Goal: Transaction & Acquisition: Purchase product/service

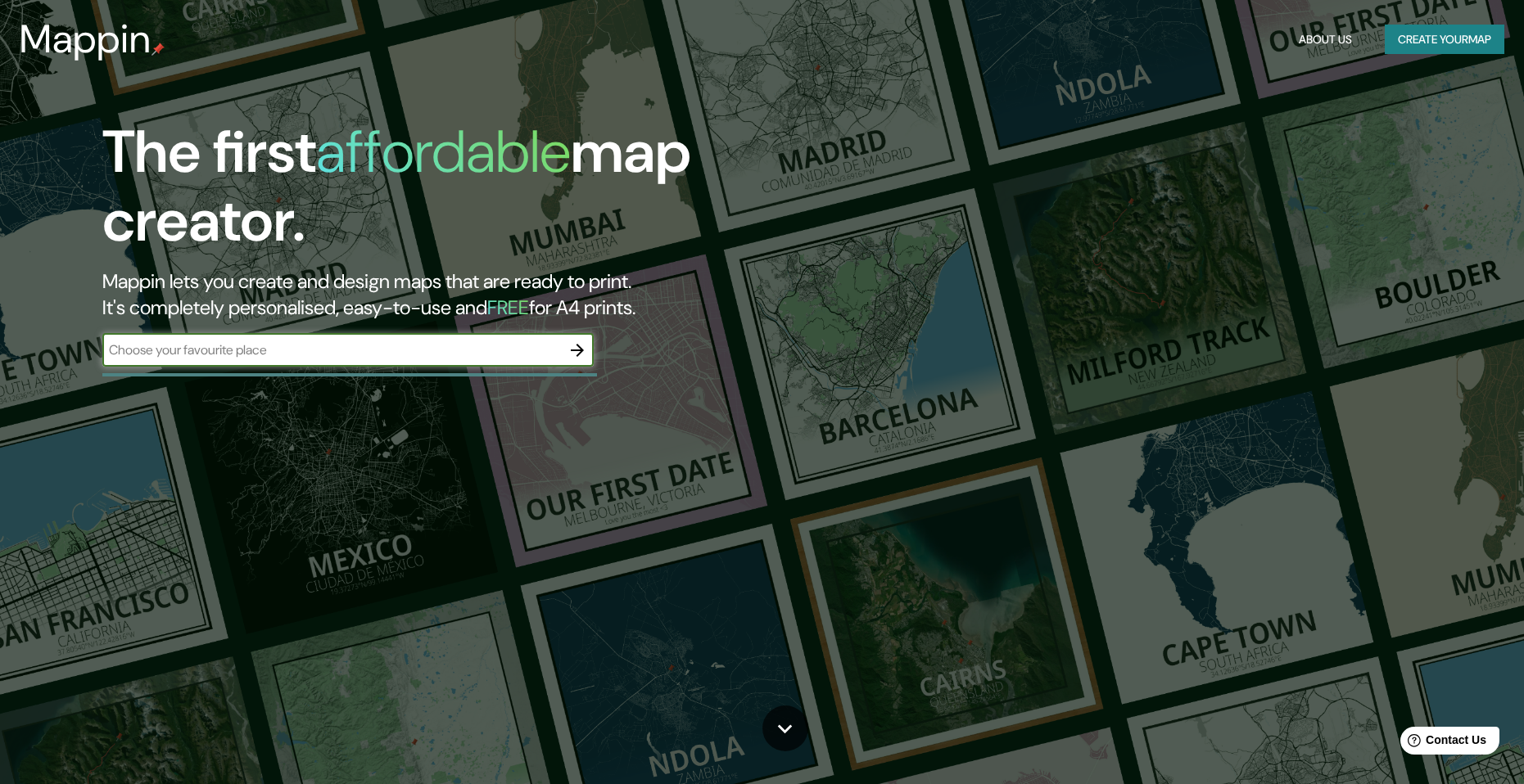
click at [295, 351] on input "text" at bounding box center [332, 350] width 459 height 19
type input "[PERSON_NAME]"
click at [575, 356] on icon "button" at bounding box center [577, 350] width 20 height 20
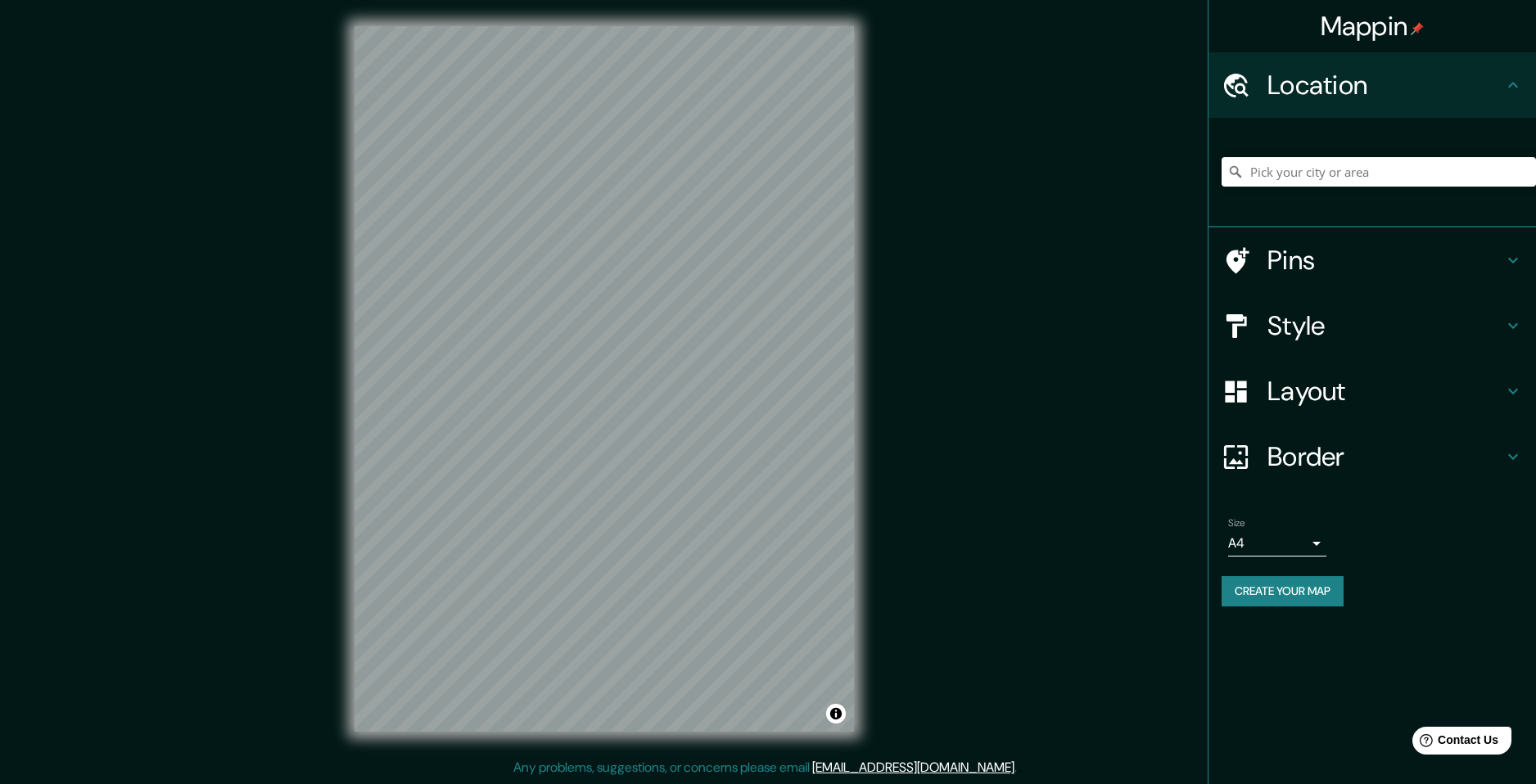
click at [894, 494] on div "Mappin Location Pins Style Layout Border Choose a border. Hint : you can make l…" at bounding box center [768, 392] width 1536 height 784
click at [1353, 318] on h4 "Style" at bounding box center [1385, 325] width 236 height 33
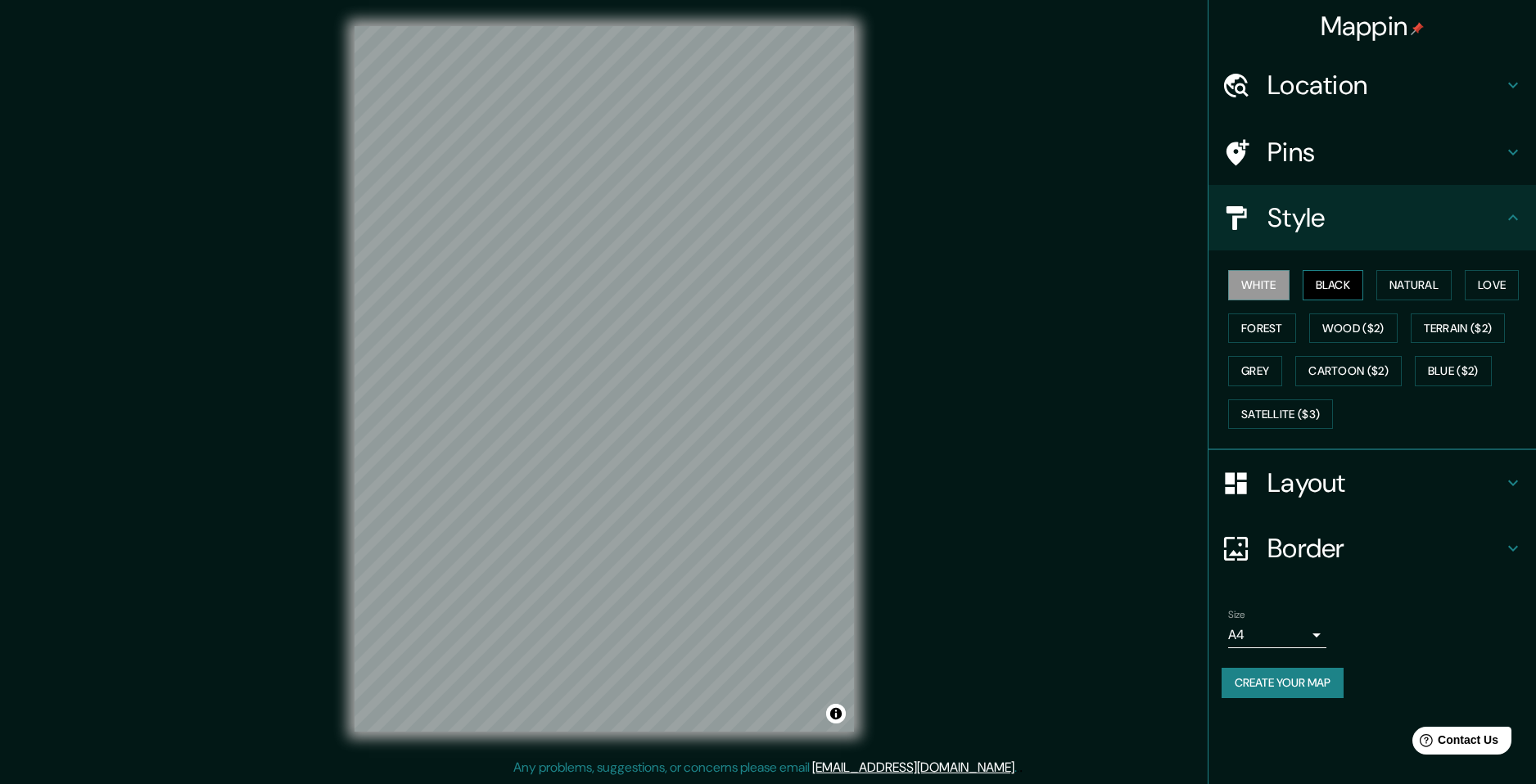
click at [1326, 288] on button "Black" at bounding box center [1333, 285] width 62 height 30
click at [1405, 267] on div "White Black Natural Love Forest Wood ($2) Terrain ($2) Grey Cartoon ($2) Blue (…" at bounding box center [1378, 349] width 315 height 172
click at [1409, 273] on button "Natural" at bounding box center [1414, 285] width 76 height 30
click at [858, 241] on div "© Mapbox © OpenStreetMap Improve this map" at bounding box center [604, 379] width 552 height 758
click at [1055, 222] on div "Mappin Location Pins Style White Black Natural Love Forest Wood ($2) Terrain ($…" at bounding box center [768, 392] width 1536 height 784
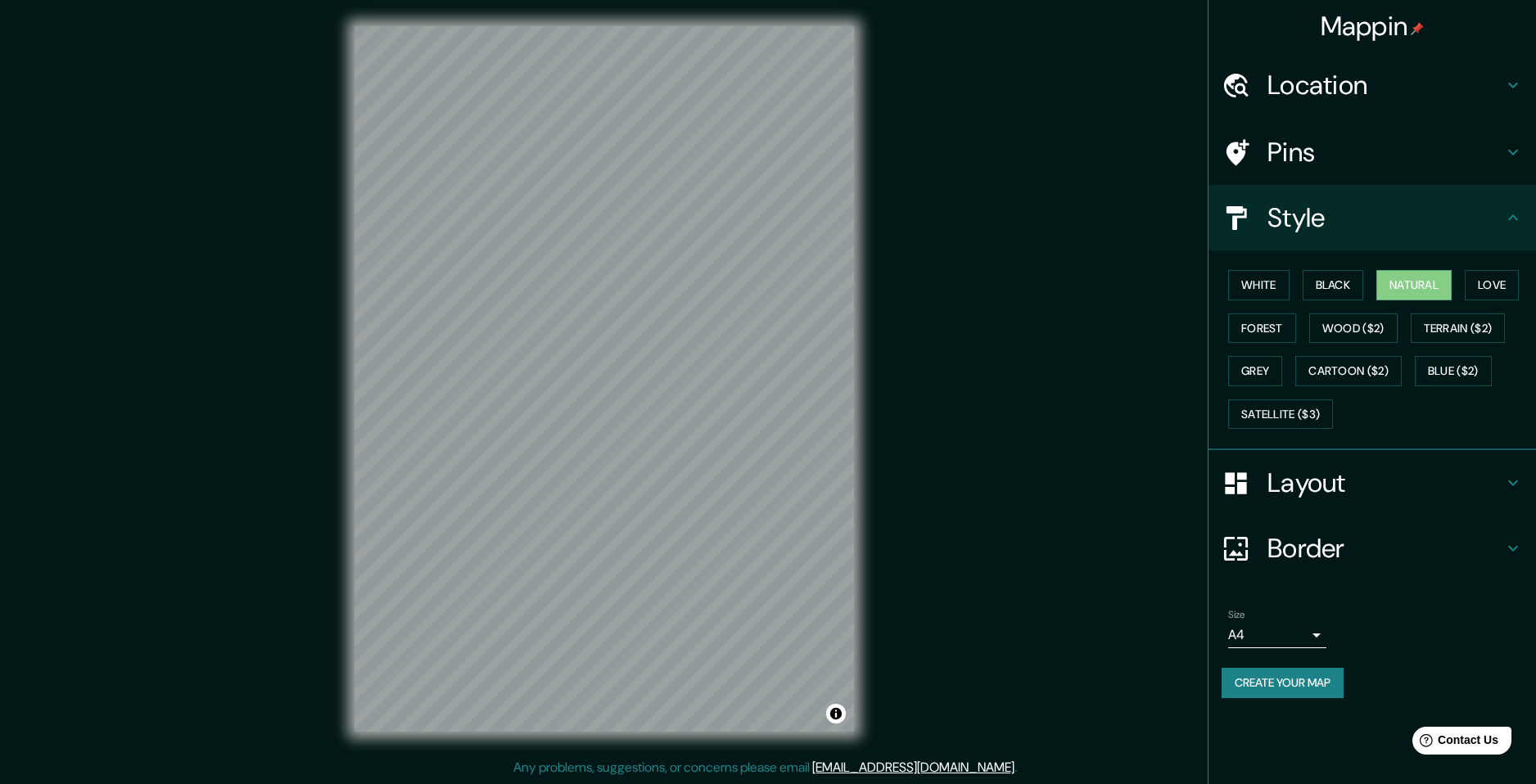
click at [1297, 65] on div "Location" at bounding box center [1372, 85] width 328 height 65
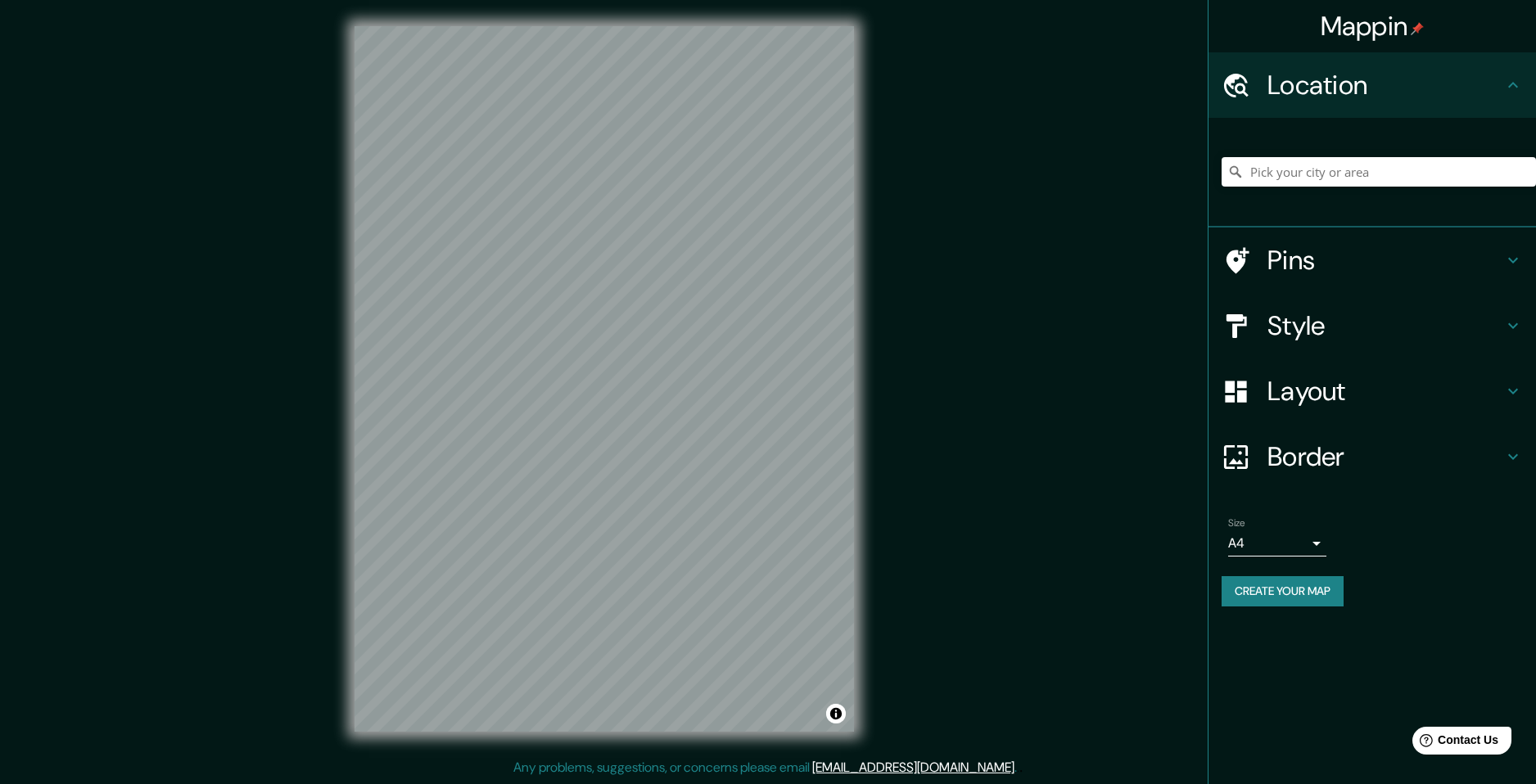
click at [1292, 151] on div at bounding box center [1378, 172] width 315 height 82
click at [1288, 161] on input "Pick your city or area" at bounding box center [1378, 172] width 315 height 30
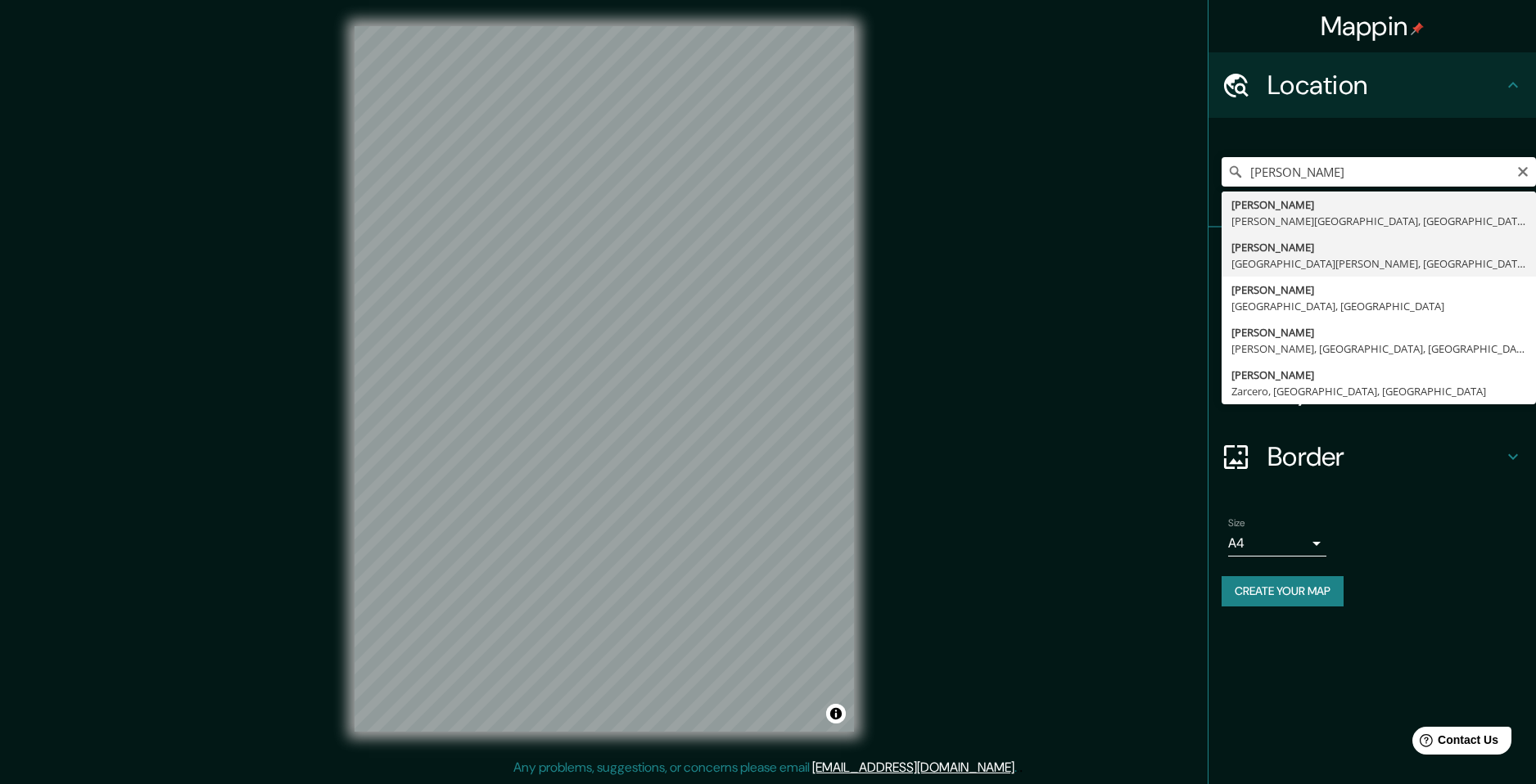
type input "[GEOGRAPHIC_DATA], [GEOGRAPHIC_DATA][PERSON_NAME], [GEOGRAPHIC_DATA]"
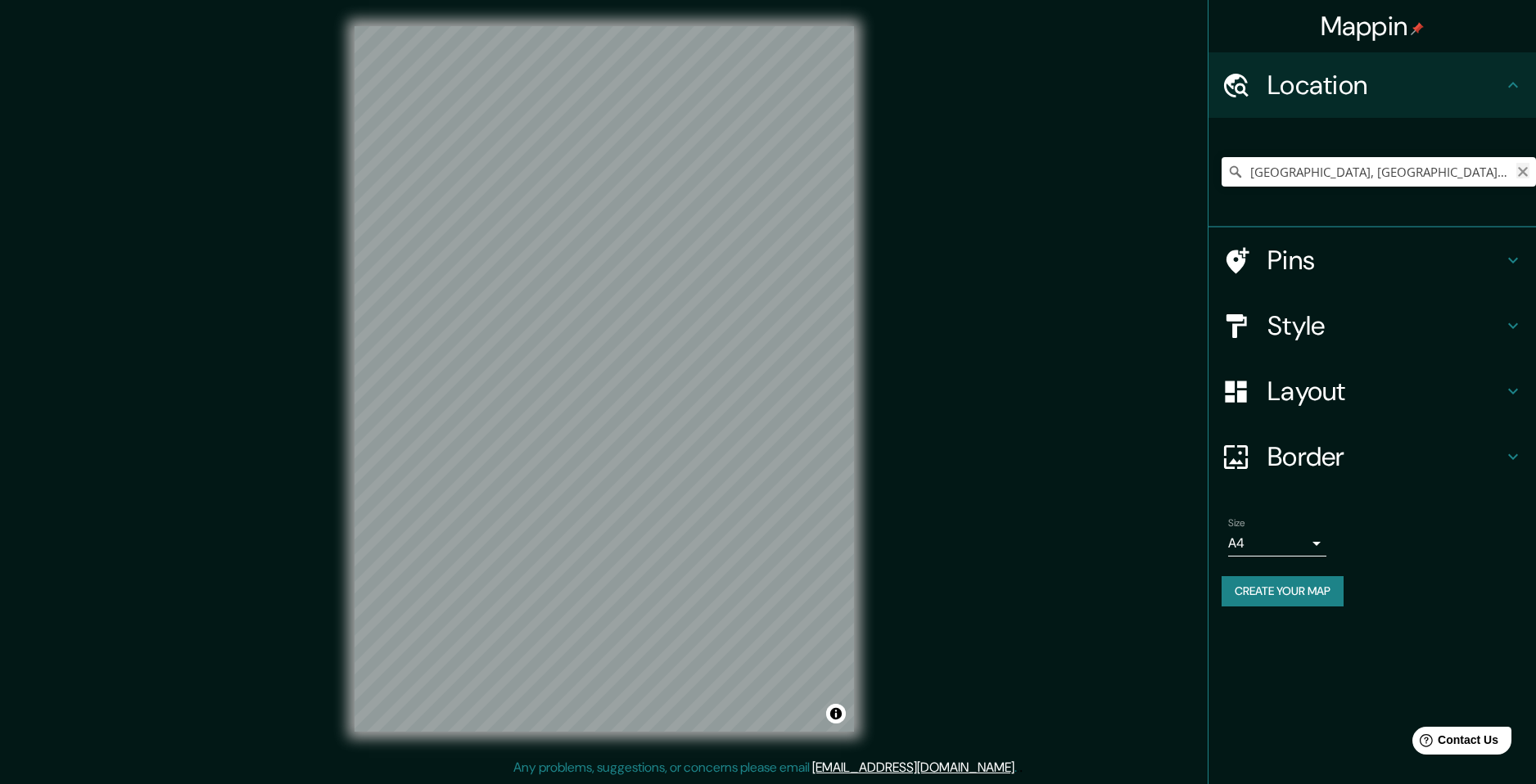
click at [1529, 173] on icon "Clear" at bounding box center [1523, 172] width 13 height 13
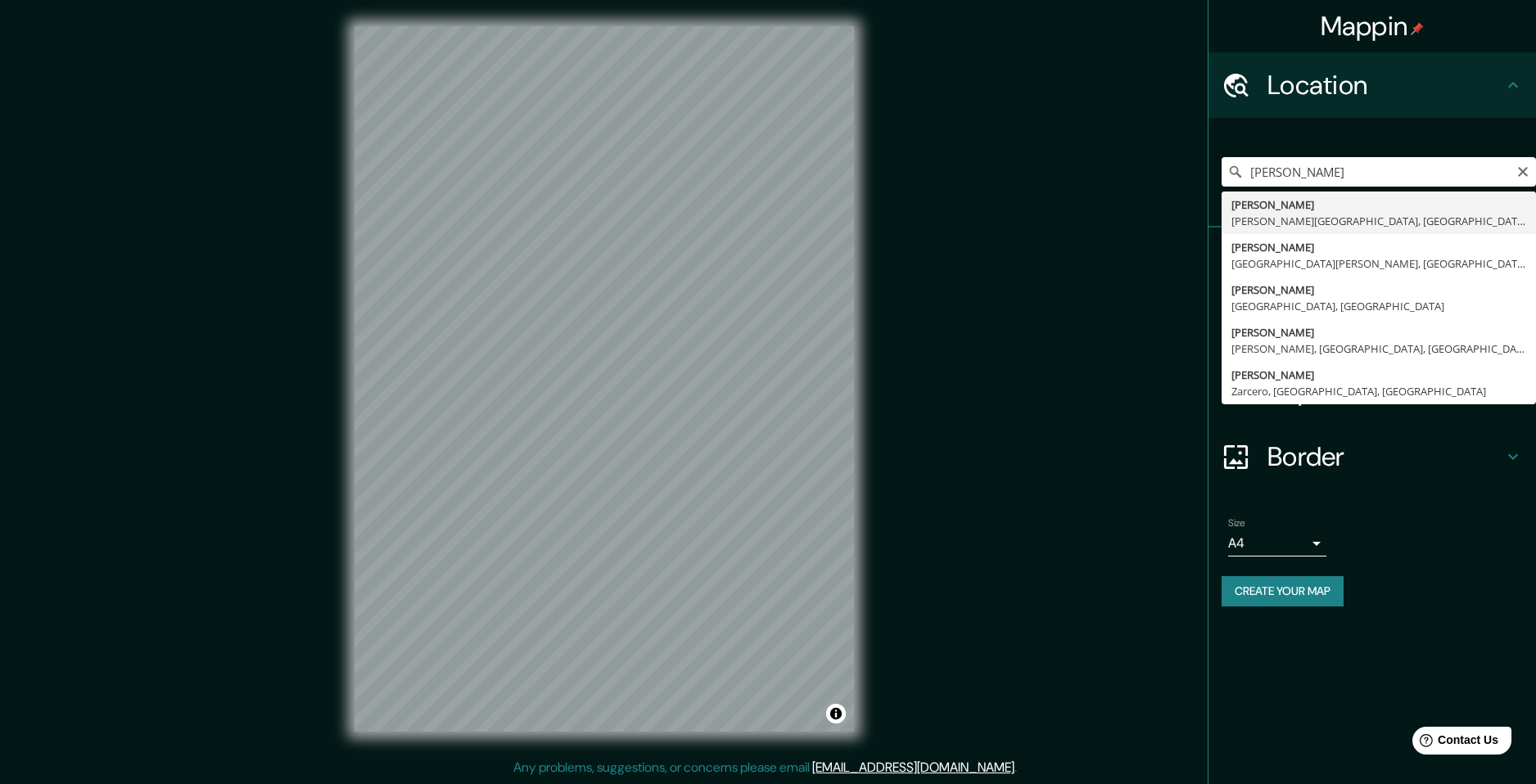
type input "[PERSON_NAME], [PERSON_NAME][GEOGRAPHIC_DATA], [GEOGRAPHIC_DATA]"
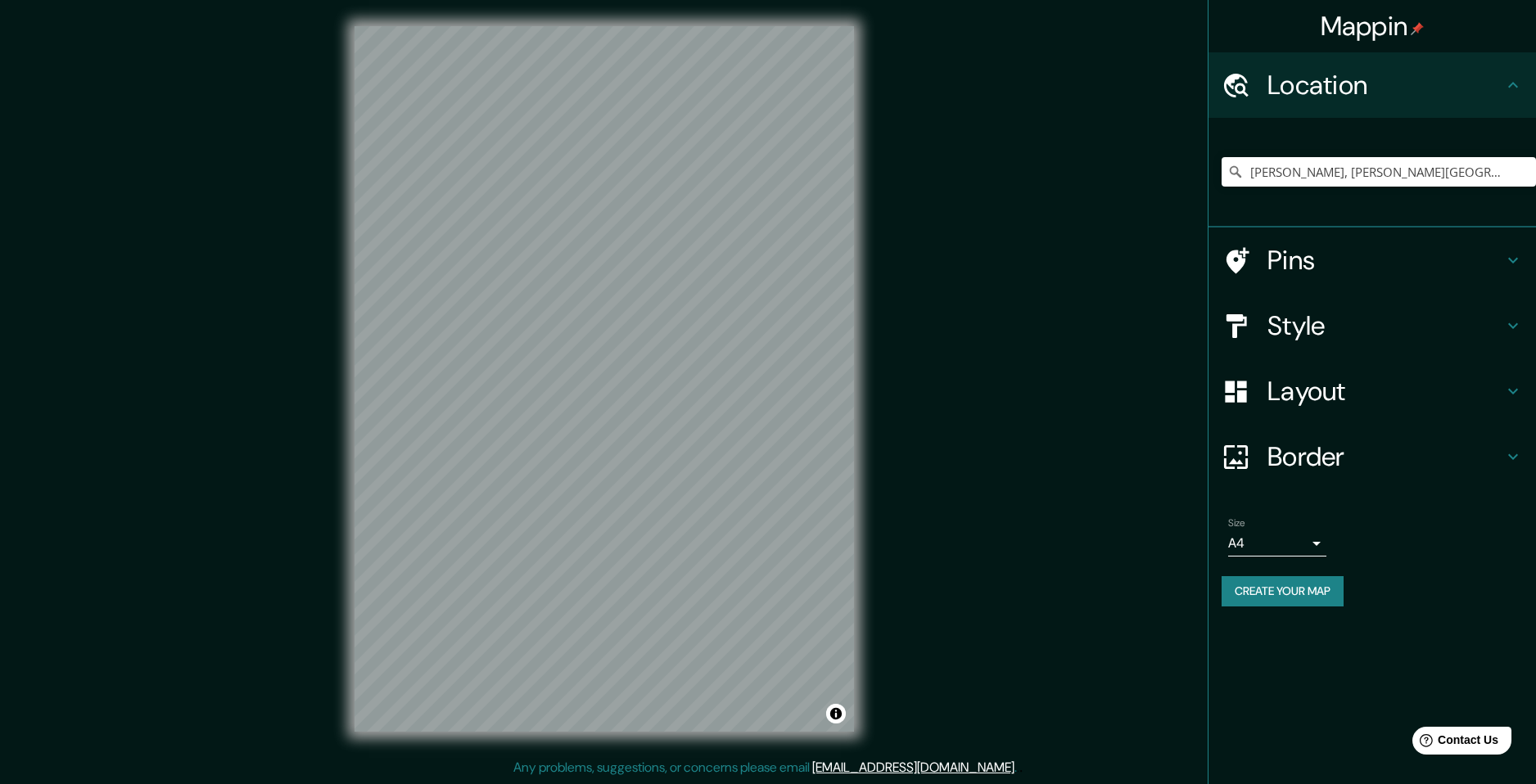
click at [948, 623] on div "Mappin Location [GEOGRAPHIC_DATA], [PERSON_NAME][GEOGRAPHIC_DATA], [GEOGRAPHIC_…" at bounding box center [768, 392] width 1536 height 784
click at [1359, 467] on h4 "Border" at bounding box center [1385, 456] width 236 height 33
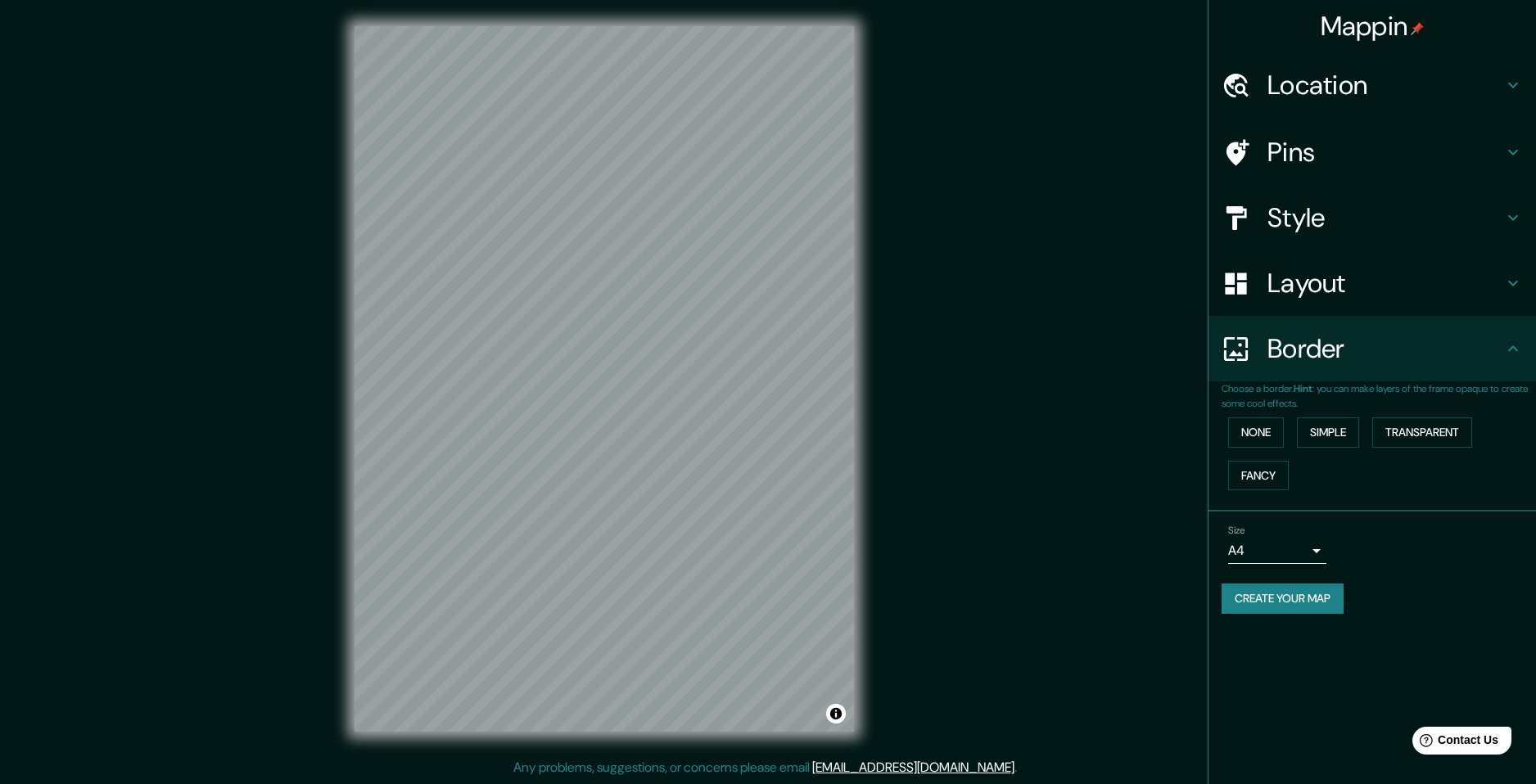
click at [1342, 362] on h4 "Border" at bounding box center [1385, 348] width 236 height 33
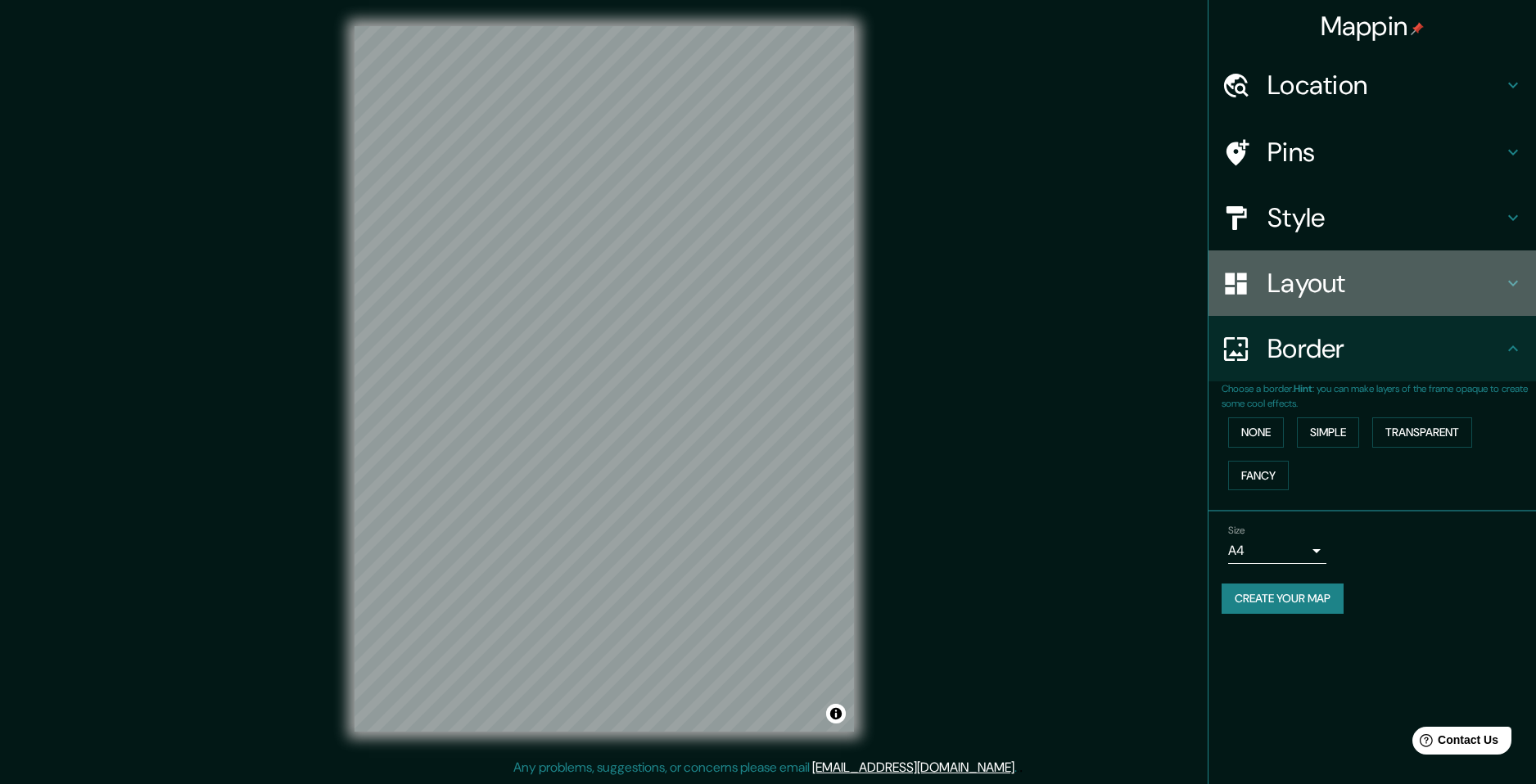
click at [1344, 307] on div "Layout" at bounding box center [1372, 283] width 328 height 65
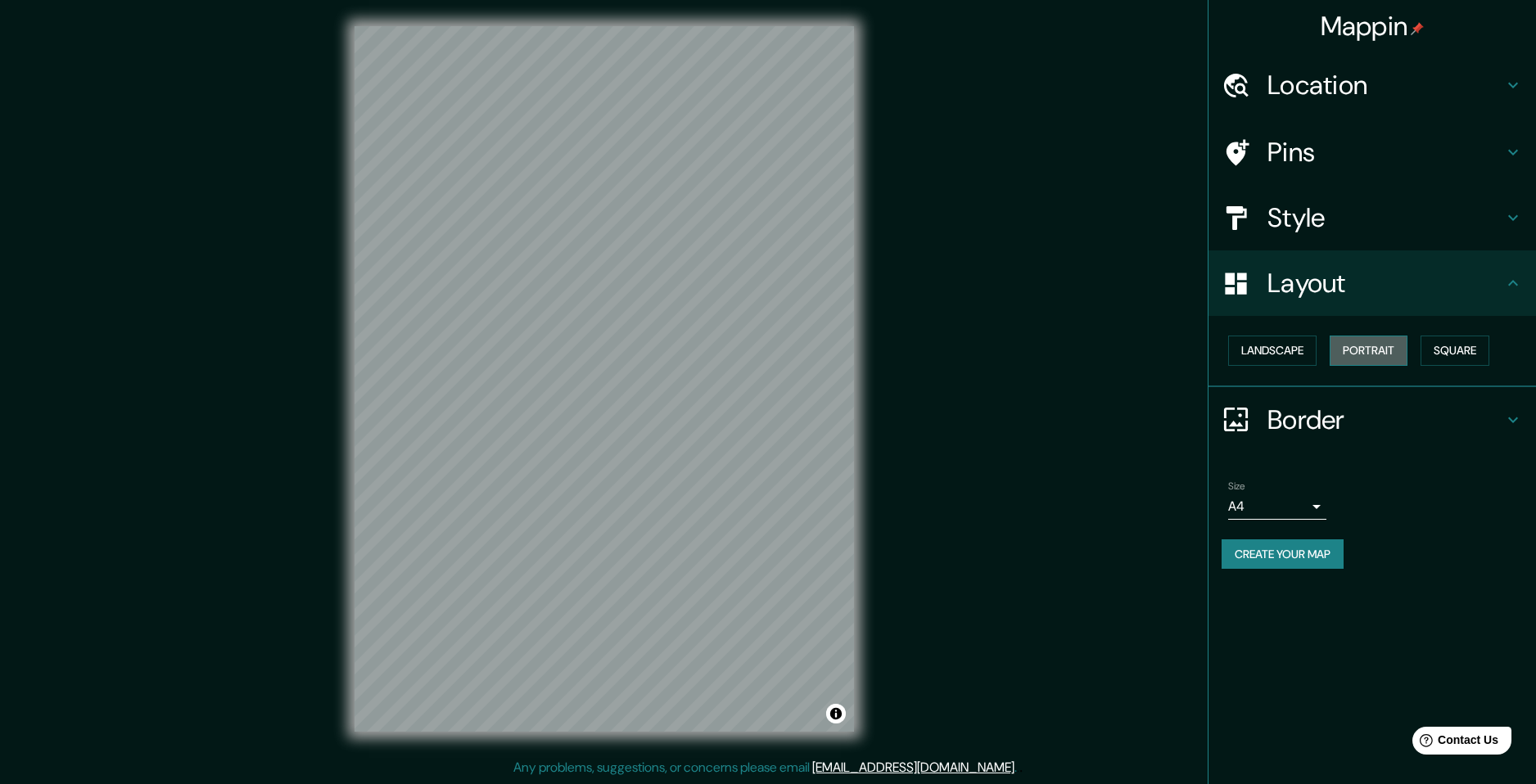
click at [1352, 351] on button "Portrait" at bounding box center [1368, 351] width 78 height 30
click at [1287, 338] on button "Landscape" at bounding box center [1272, 351] width 89 height 30
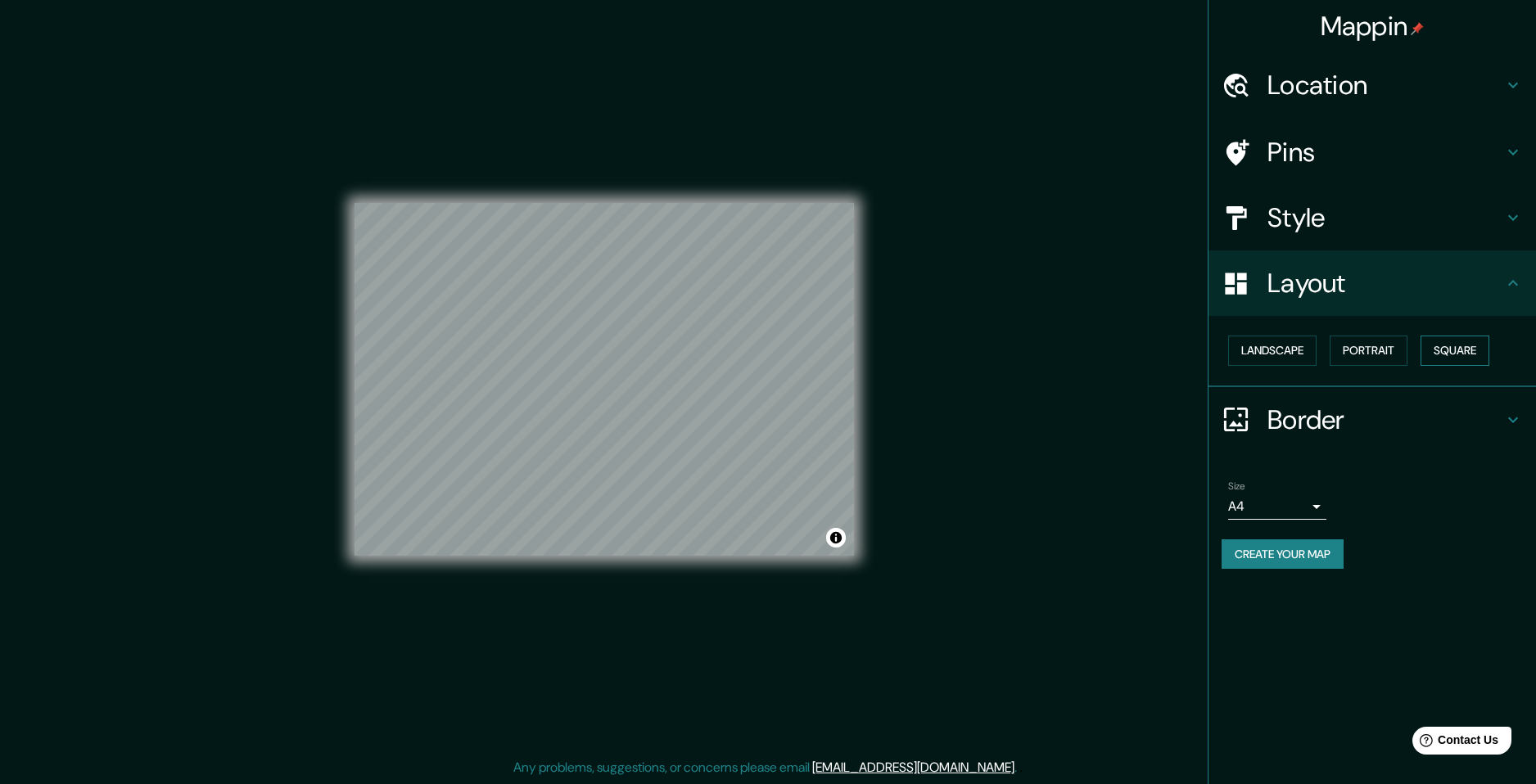
click at [1453, 349] on button "Square" at bounding box center [1455, 351] width 69 height 30
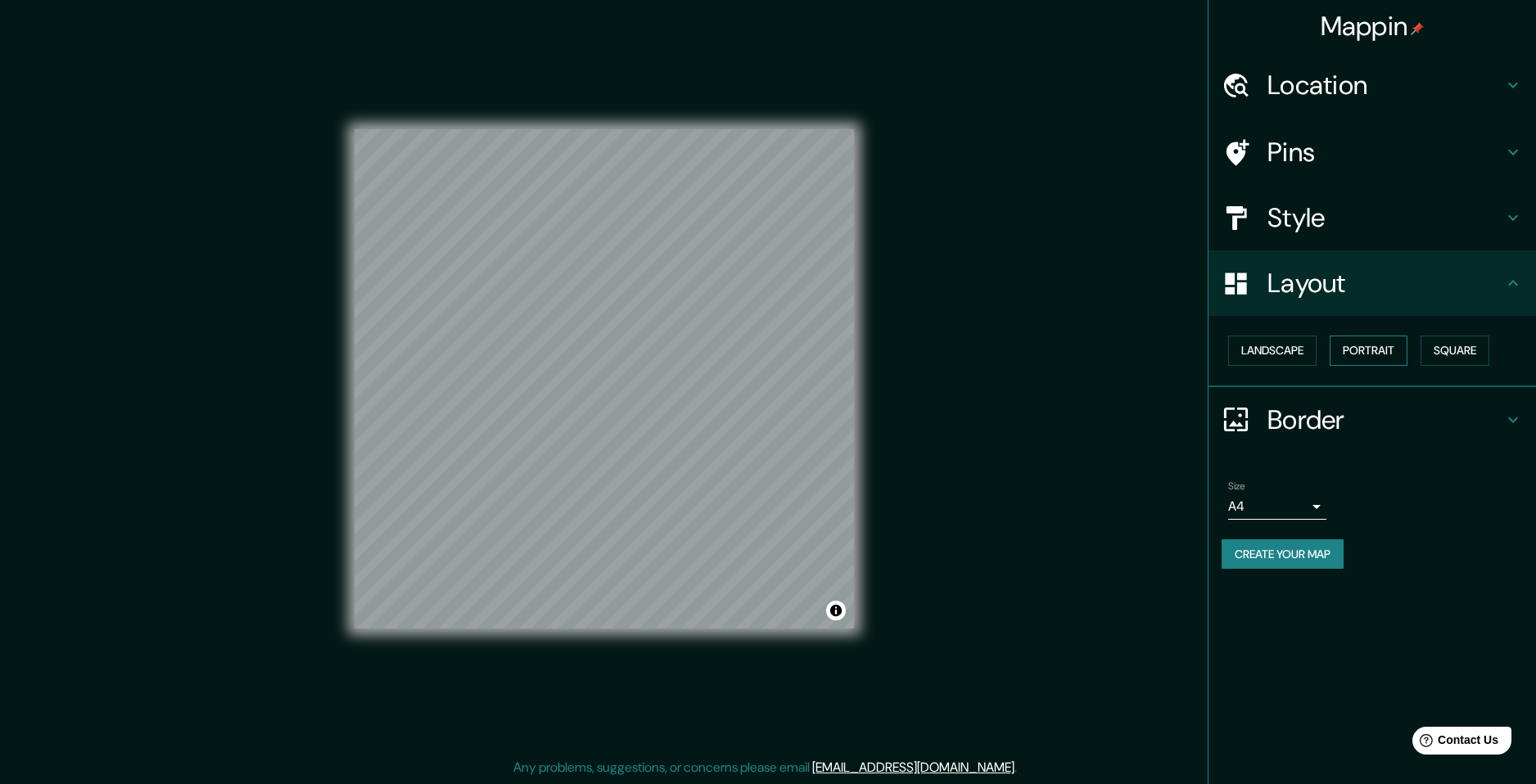
click at [1367, 348] on button "Portrait" at bounding box center [1368, 351] width 78 height 30
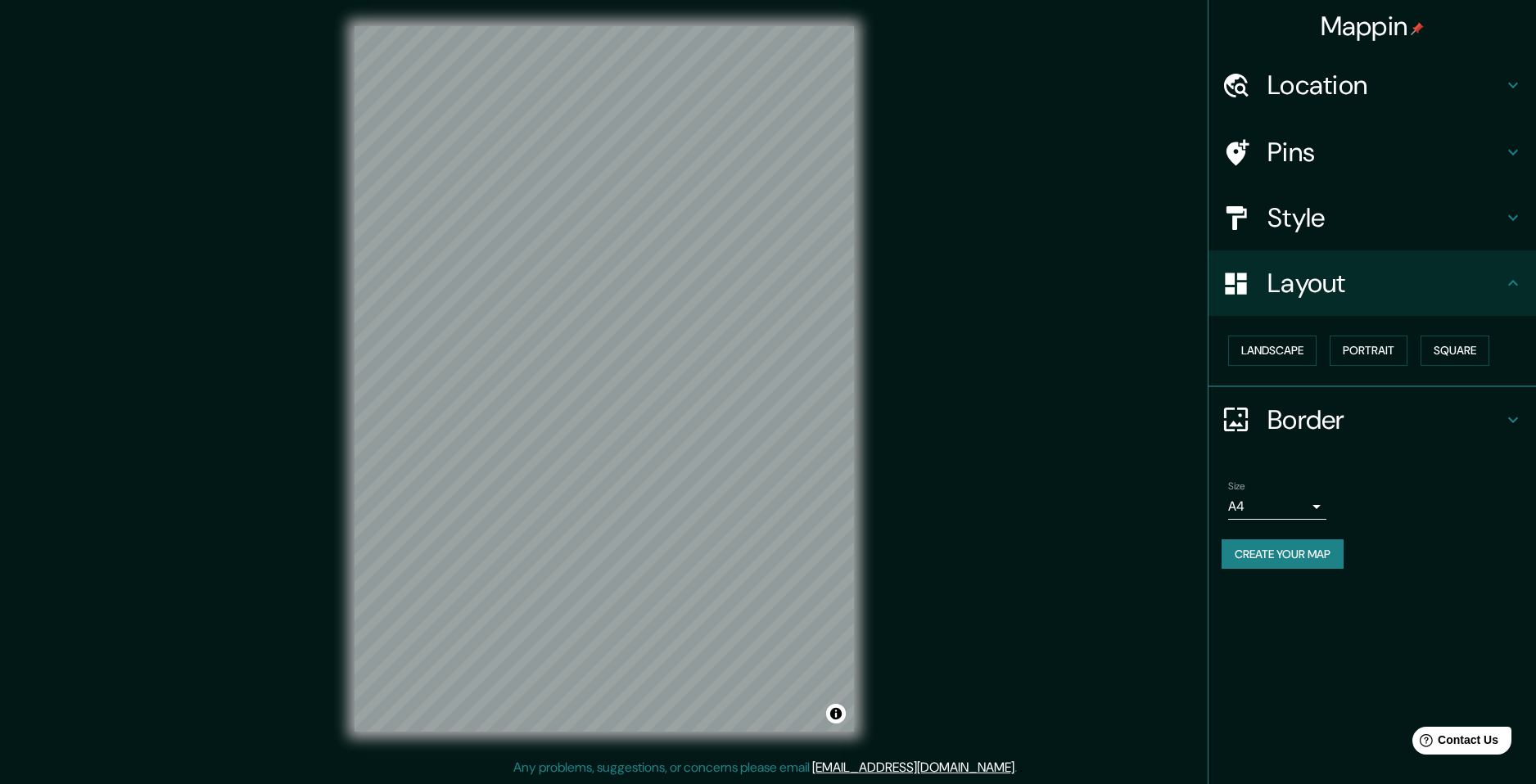
click at [1356, 228] on h4 "Style" at bounding box center [1385, 217] width 236 height 33
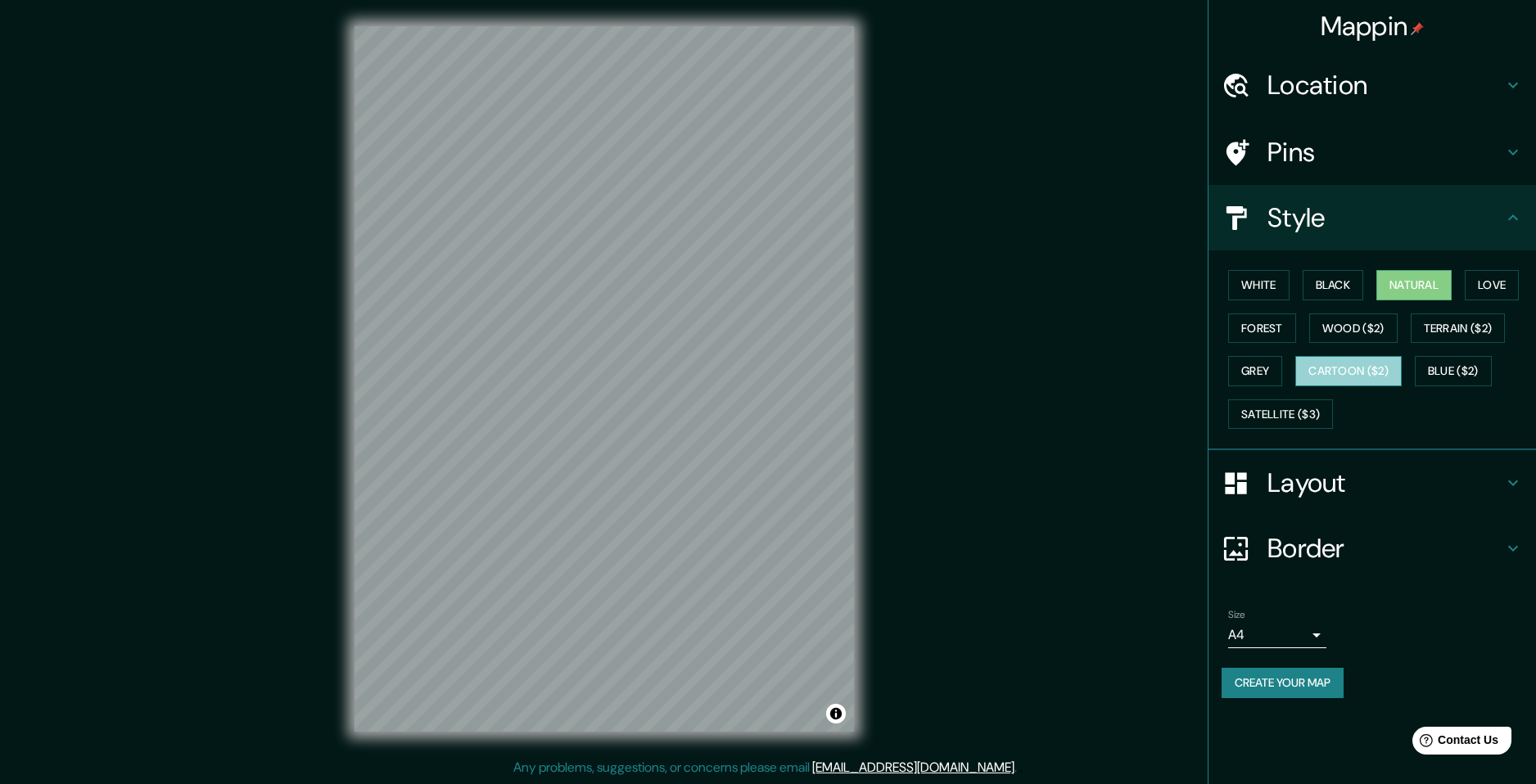
click at [1366, 370] on button "Cartoon ($2)" at bounding box center [1348, 371] width 106 height 30
click at [1248, 371] on button "Grey" at bounding box center [1255, 371] width 54 height 30
click at [1311, 385] on button "Cartoon ($2)" at bounding box center [1348, 371] width 106 height 30
click at [1302, 412] on button "Satellite ($3)" at bounding box center [1280, 414] width 105 height 30
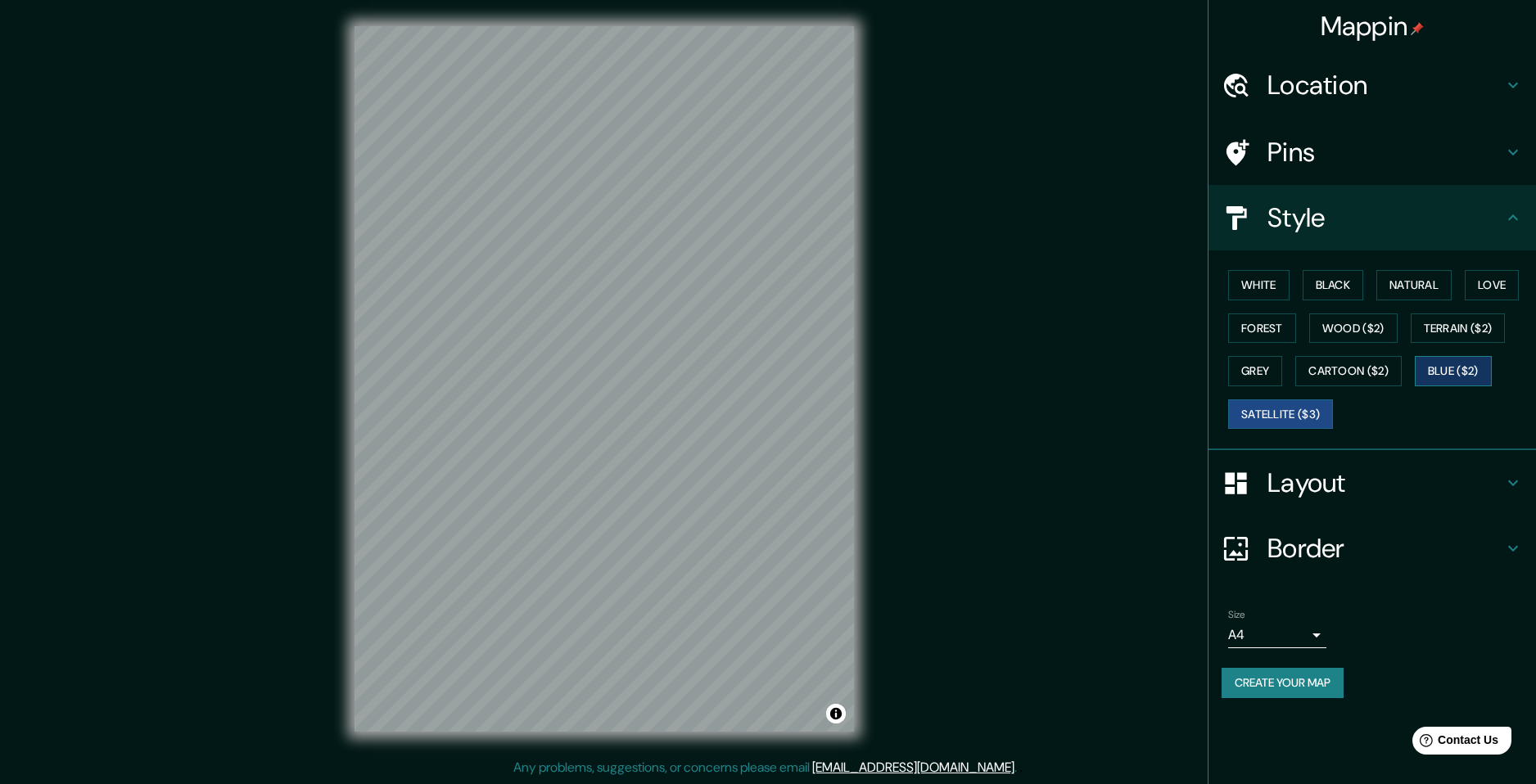
click at [1438, 371] on button "Blue ($2)" at bounding box center [1453, 371] width 77 height 30
click at [1468, 335] on button "Terrain ($2)" at bounding box center [1458, 329] width 95 height 30
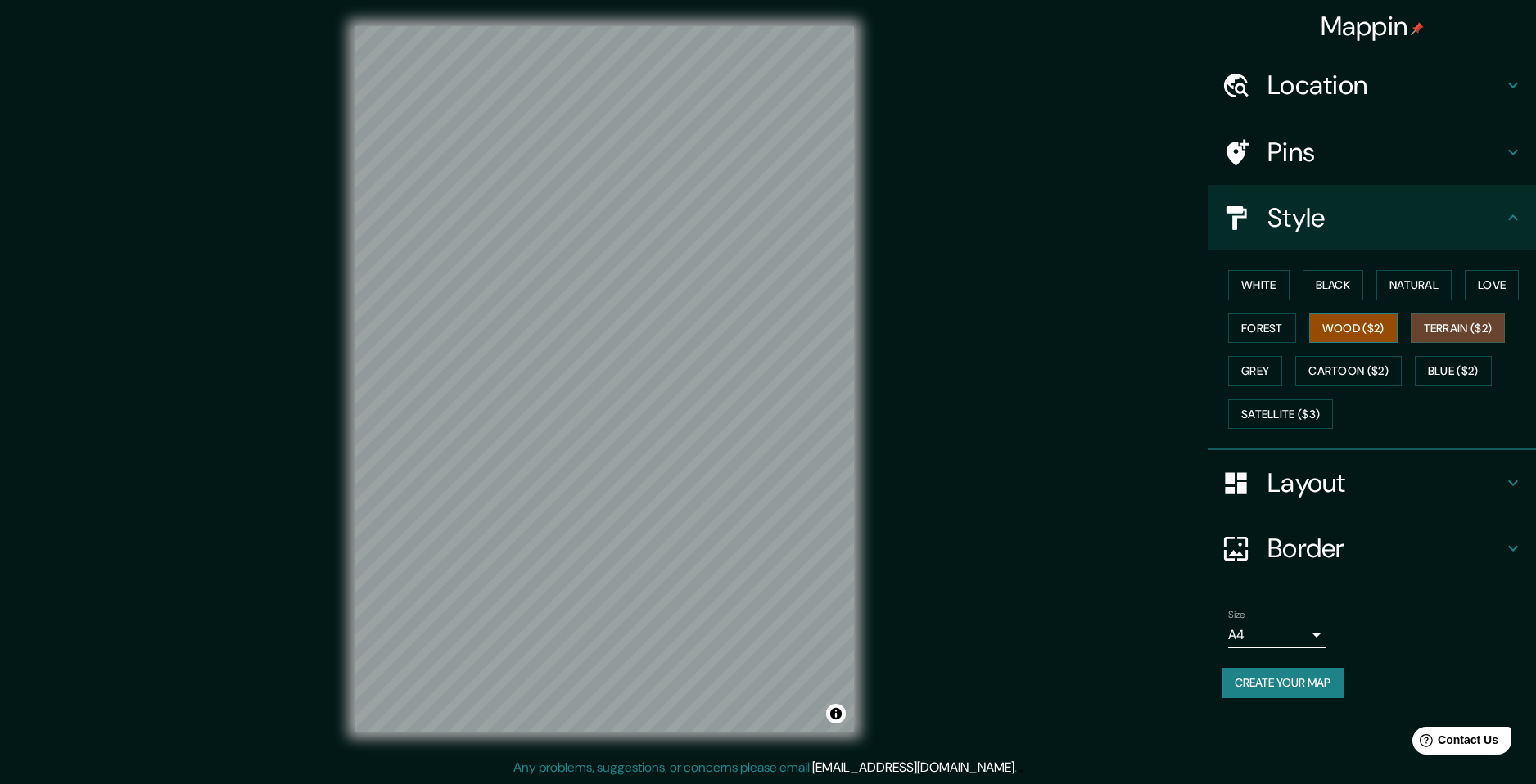
click at [1384, 336] on button "Wood ($2)" at bounding box center [1353, 329] width 89 height 30
click at [1263, 332] on button "Forest" at bounding box center [1261, 329] width 68 height 30
click at [1400, 289] on button "Natural" at bounding box center [1414, 285] width 76 height 30
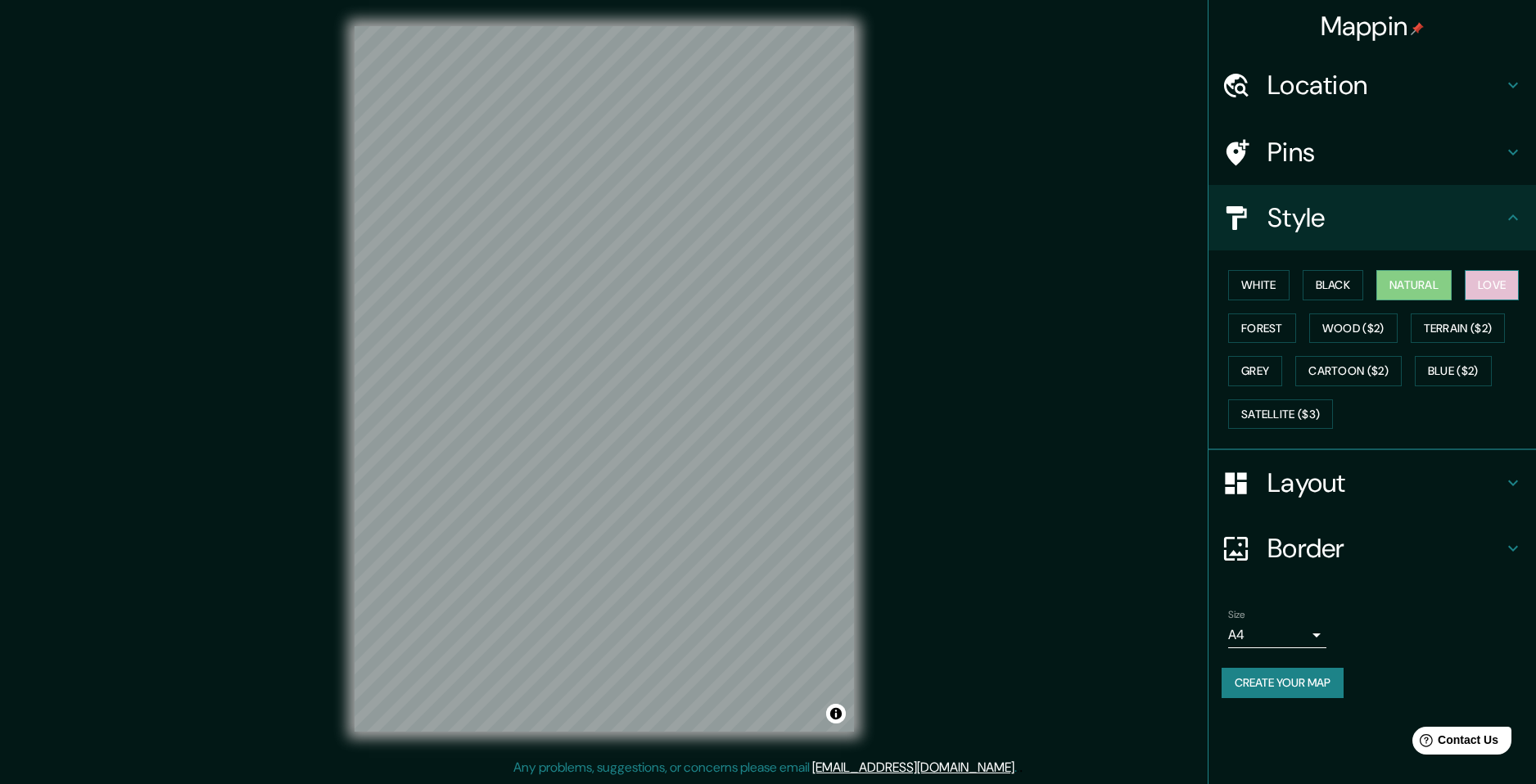
click at [1465, 283] on button "Love" at bounding box center [1492, 285] width 54 height 30
drag, startPoint x: 1413, startPoint y: 285, endPoint x: 1319, endPoint y: 262, distance: 96.8
click at [1412, 285] on button "Natural" at bounding box center [1414, 285] width 76 height 30
click at [1330, 283] on button "Black" at bounding box center [1333, 285] width 62 height 30
click at [1387, 293] on button "Natural" at bounding box center [1414, 285] width 76 height 30
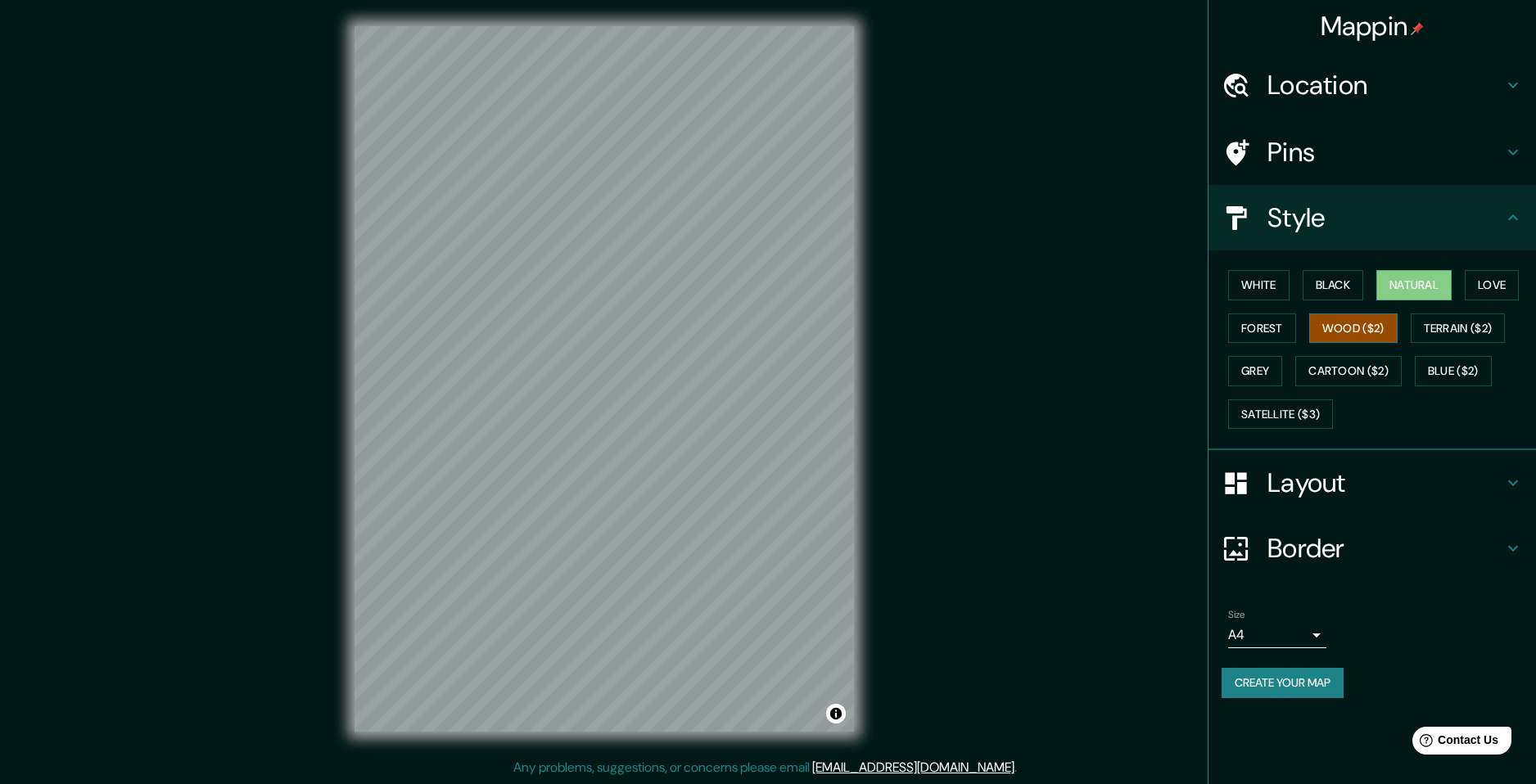
click at [1357, 333] on button "Wood ($2)" at bounding box center [1353, 329] width 89 height 30
click at [1280, 341] on button "Forest" at bounding box center [1261, 329] width 68 height 30
click at [1265, 378] on button "Grey" at bounding box center [1255, 371] width 54 height 30
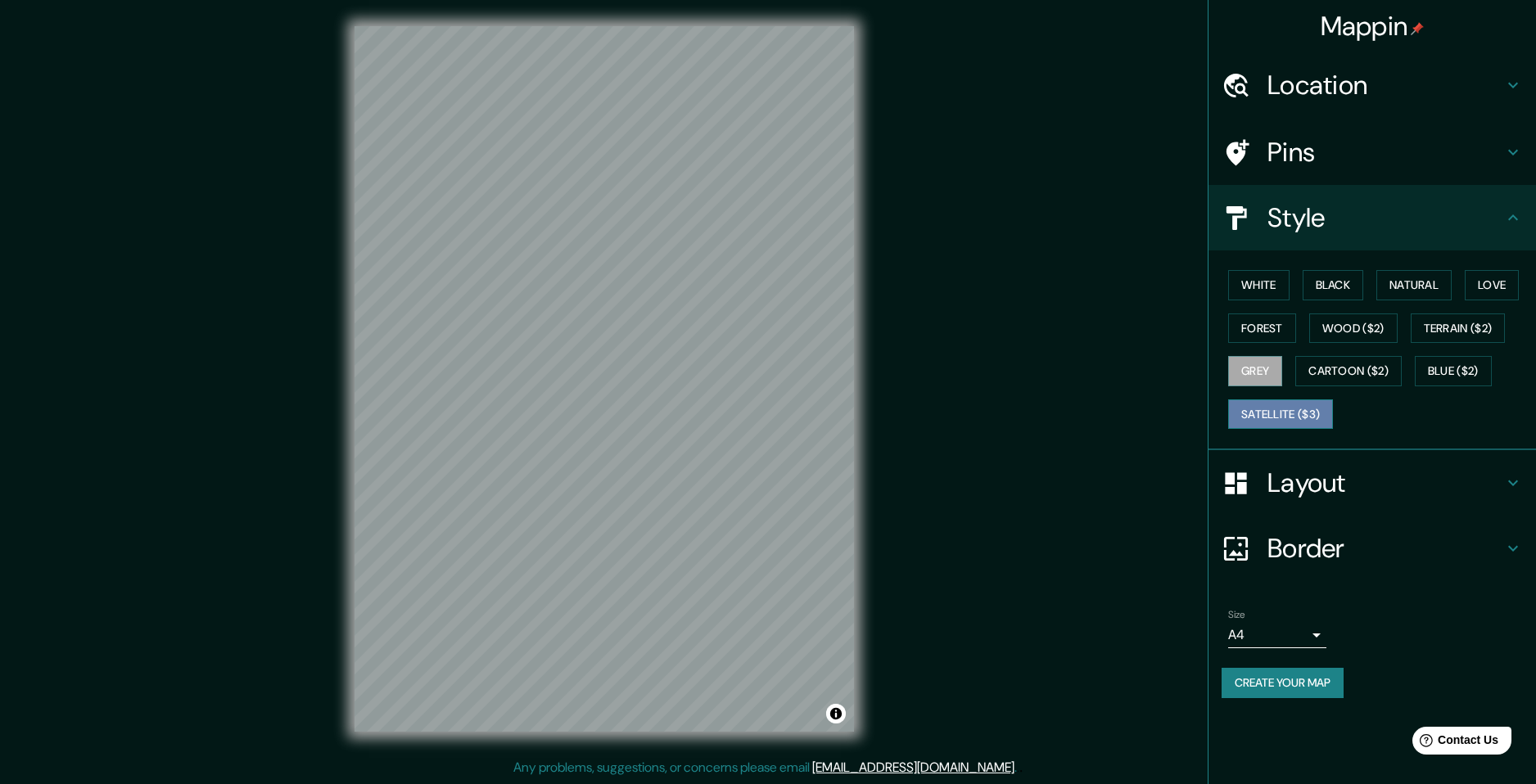
click at [1271, 401] on button "Satellite ($3)" at bounding box center [1280, 414] width 105 height 30
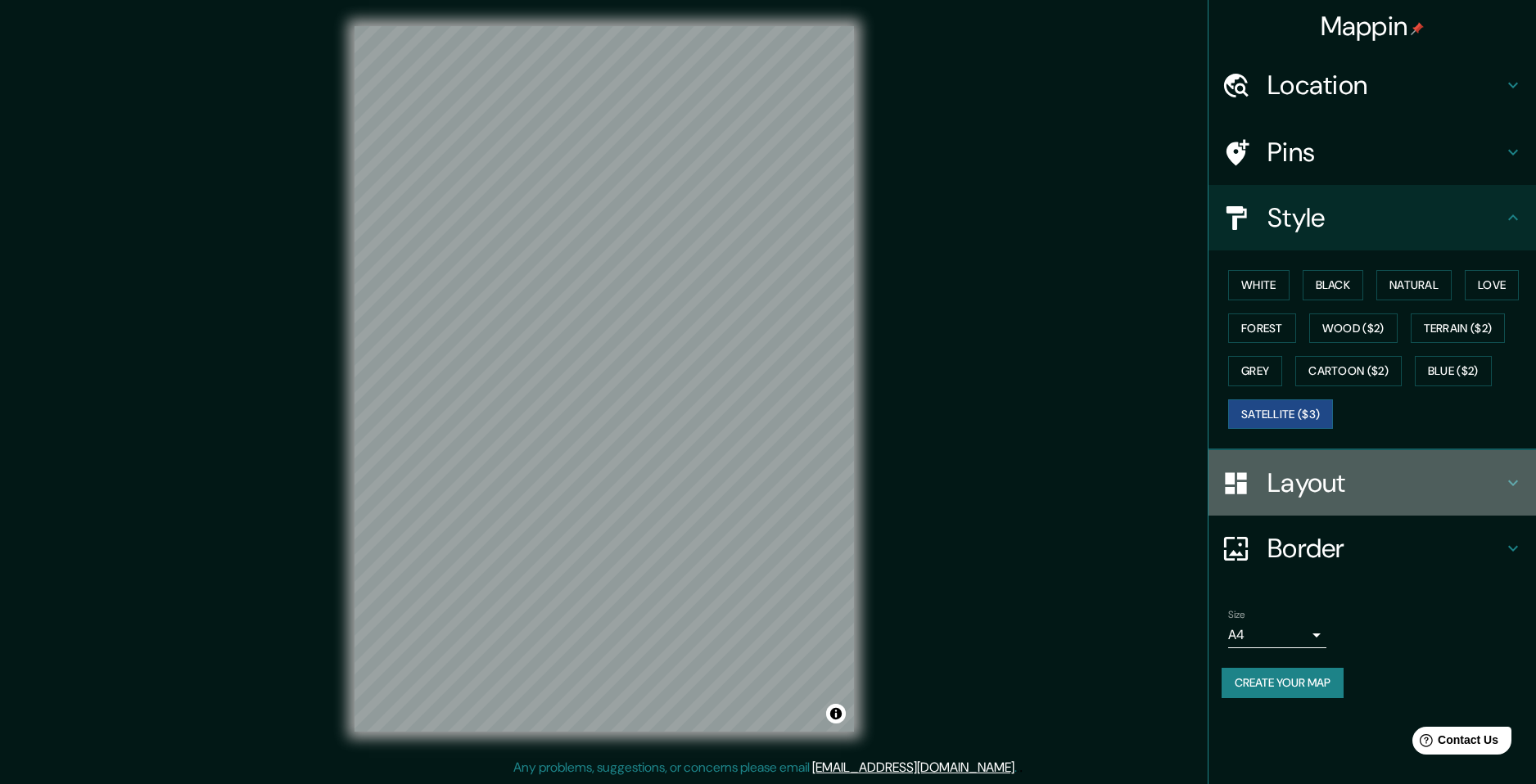
click at [1343, 464] on div "Layout" at bounding box center [1372, 483] width 328 height 65
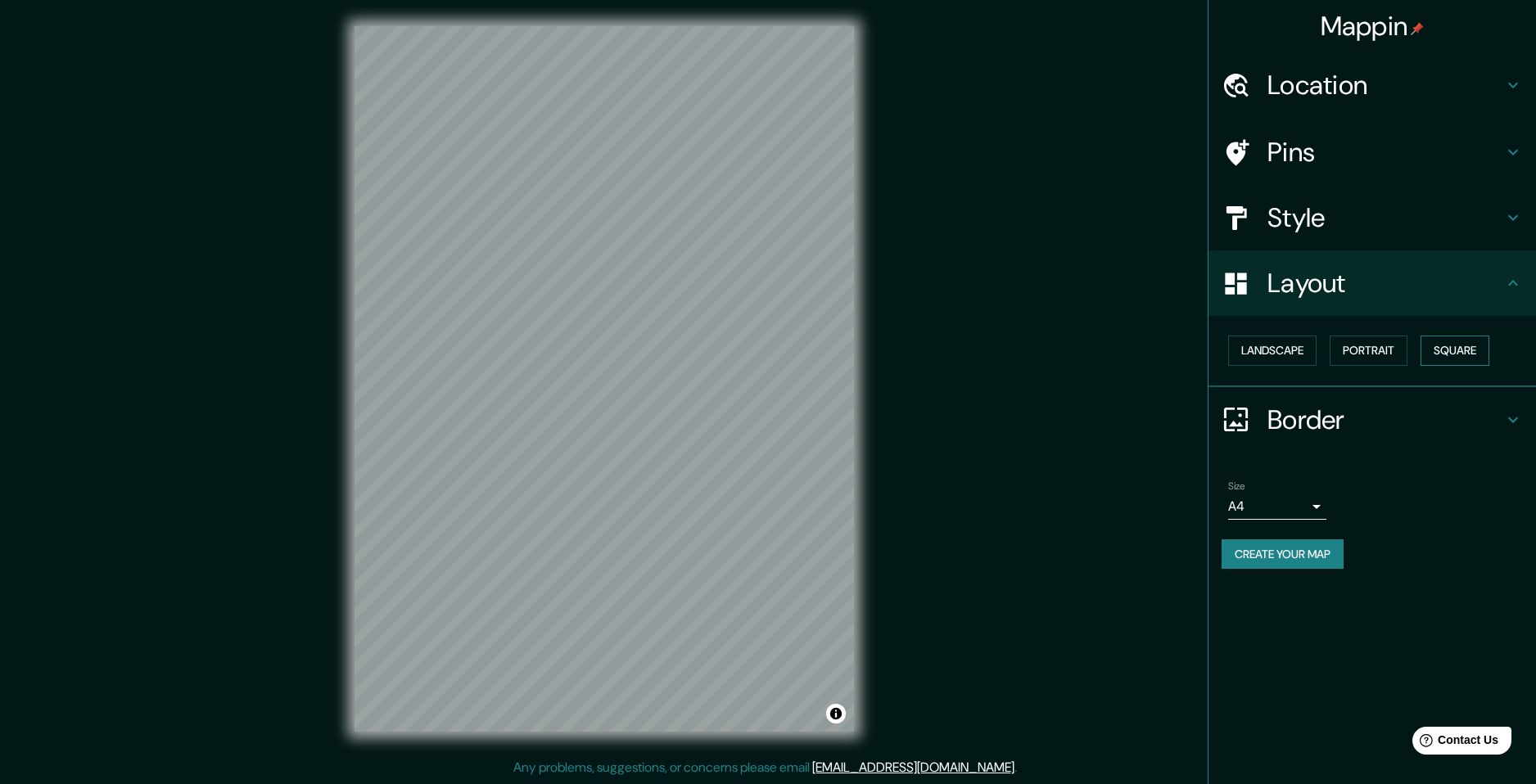
click at [1436, 351] on button "Square" at bounding box center [1455, 351] width 69 height 30
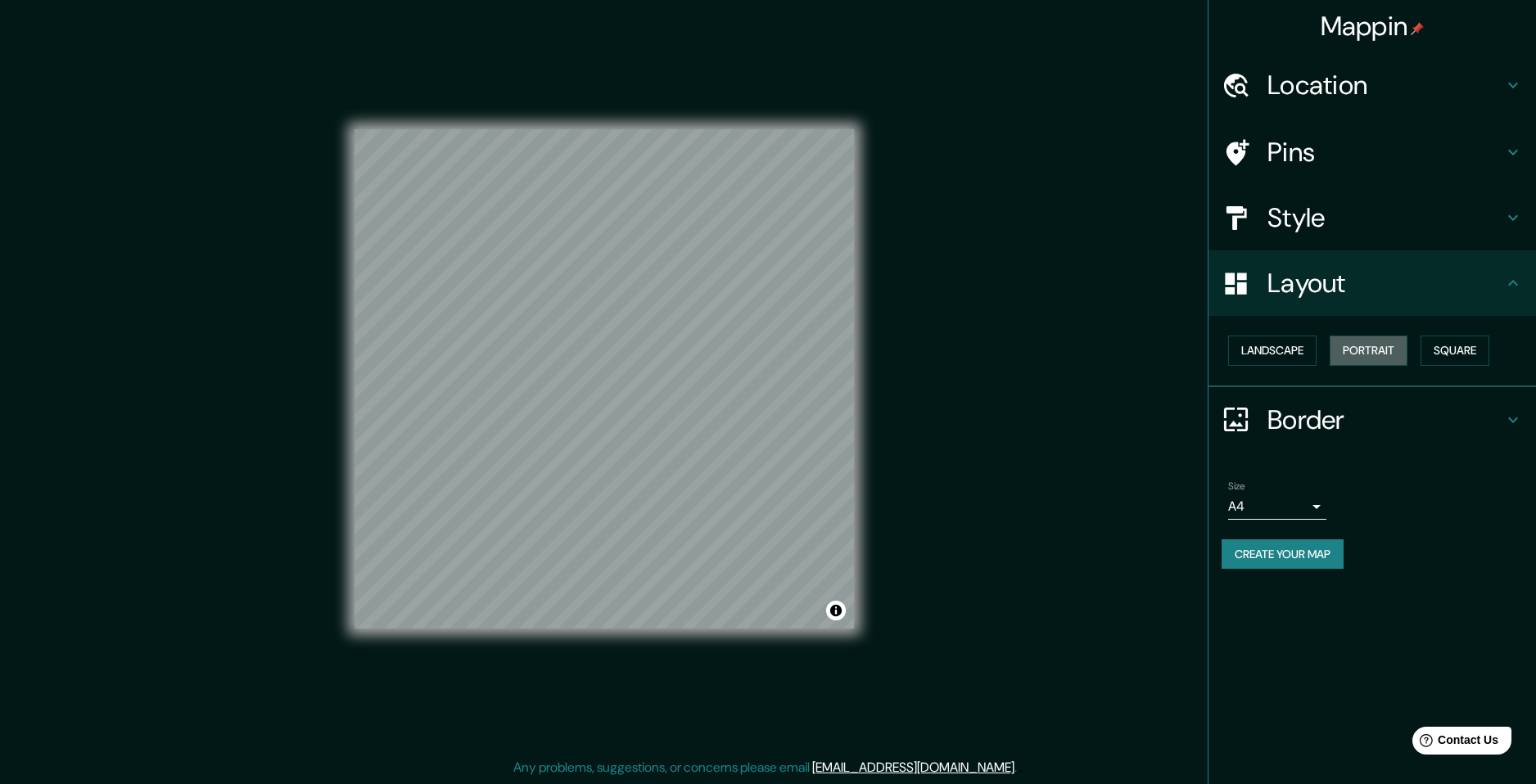
click at [1361, 335] on div "Landscape [GEOGRAPHIC_DATA]" at bounding box center [1378, 350] width 315 height 43
click at [1271, 356] on button "Landscape" at bounding box center [1272, 351] width 89 height 30
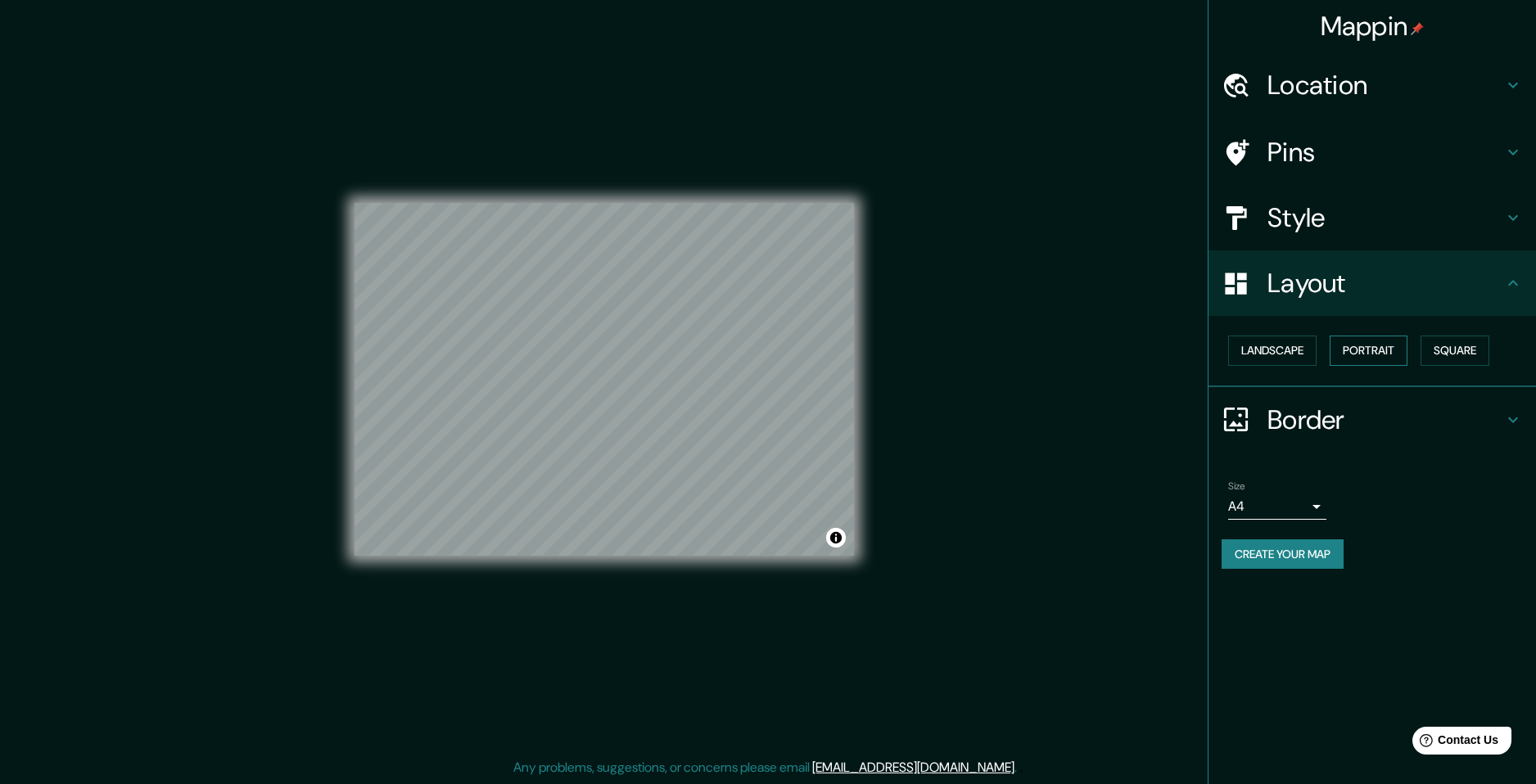
click at [1355, 359] on button "Portrait" at bounding box center [1368, 351] width 78 height 30
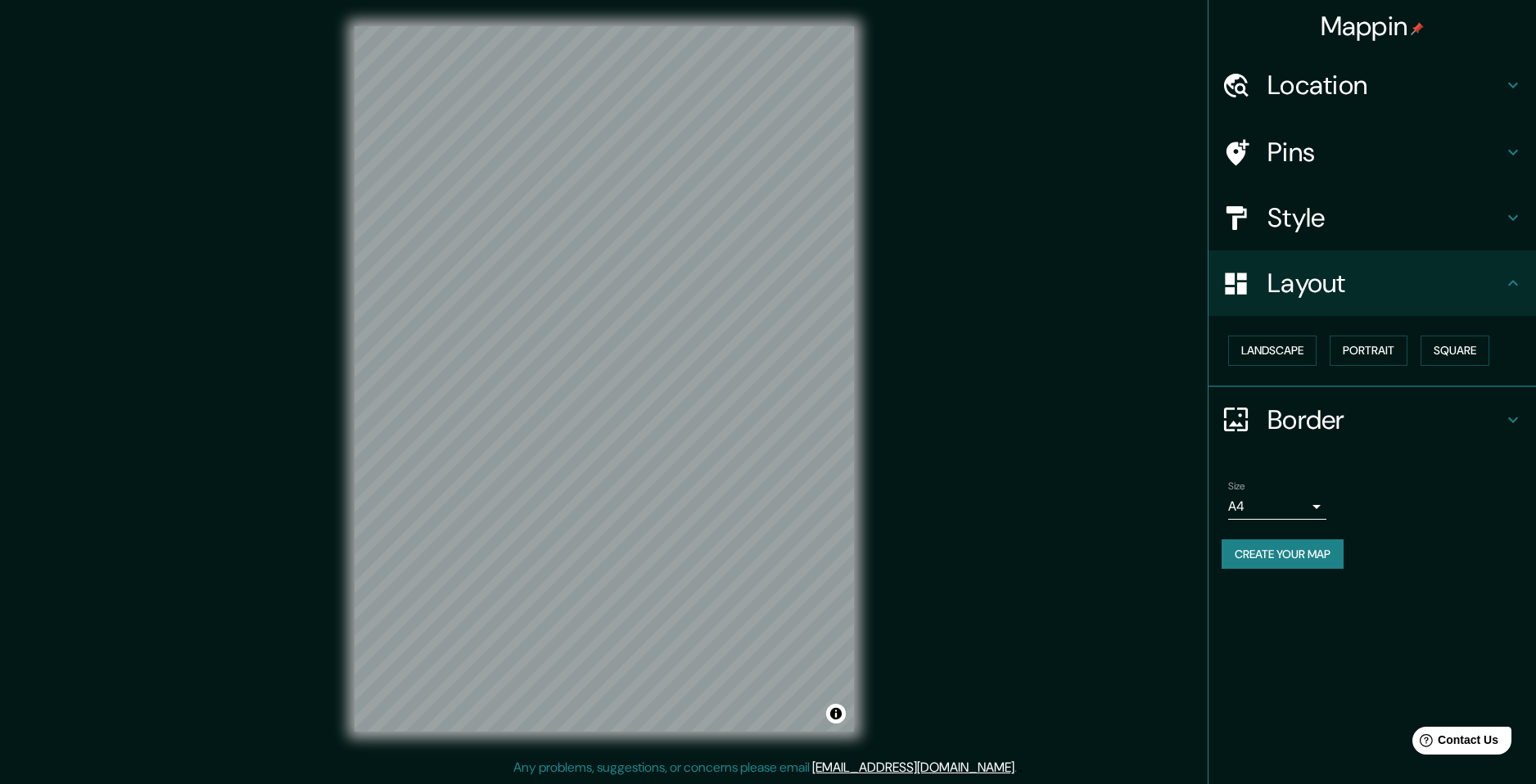
click at [0, 0] on html "Mappin Location [GEOGRAPHIC_DATA], [PERSON_NAME][GEOGRAPHIC_DATA], [GEOGRAPHIC_…" at bounding box center [768, 392] width 1536 height 784
click at [324, 381] on div "Mappin Location [GEOGRAPHIC_DATA], [PERSON_NAME][GEOGRAPHIC_DATA], [GEOGRAPHIC_…" at bounding box center [768, 392] width 1536 height 784
click at [897, 373] on div "Mappin Location [GEOGRAPHIC_DATA], [PERSON_NAME][GEOGRAPHIC_DATA], [GEOGRAPHIC_…" at bounding box center [768, 392] width 1536 height 784
click at [894, 371] on div "Mappin Location [GEOGRAPHIC_DATA], [PERSON_NAME][GEOGRAPHIC_DATA], [GEOGRAPHIC_…" at bounding box center [768, 392] width 1536 height 784
click at [867, 298] on div "© Mapbox © OpenStreetMap Improve this map © Maxar" at bounding box center [604, 379] width 552 height 758
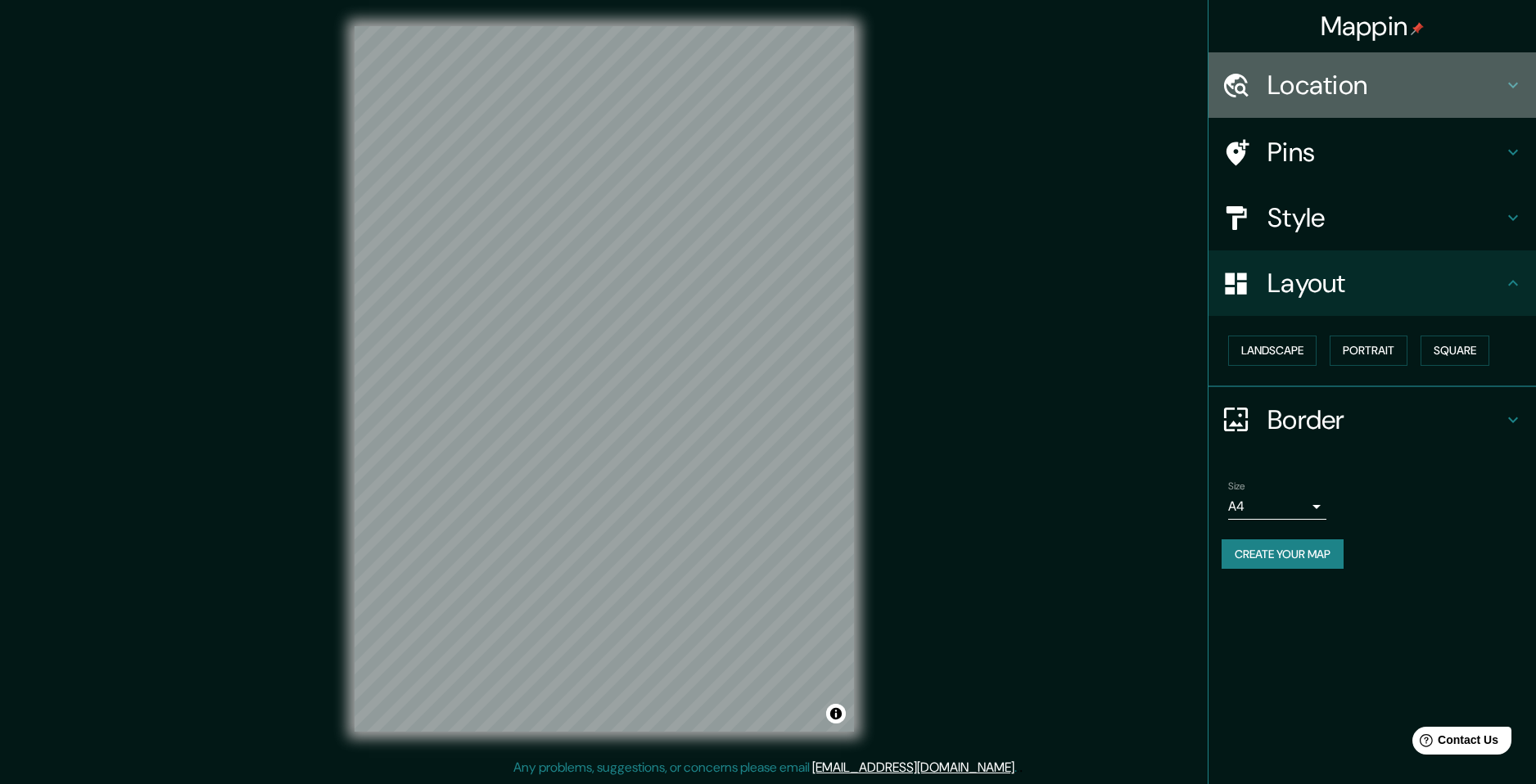
click at [1253, 93] on div at bounding box center [1244, 85] width 46 height 29
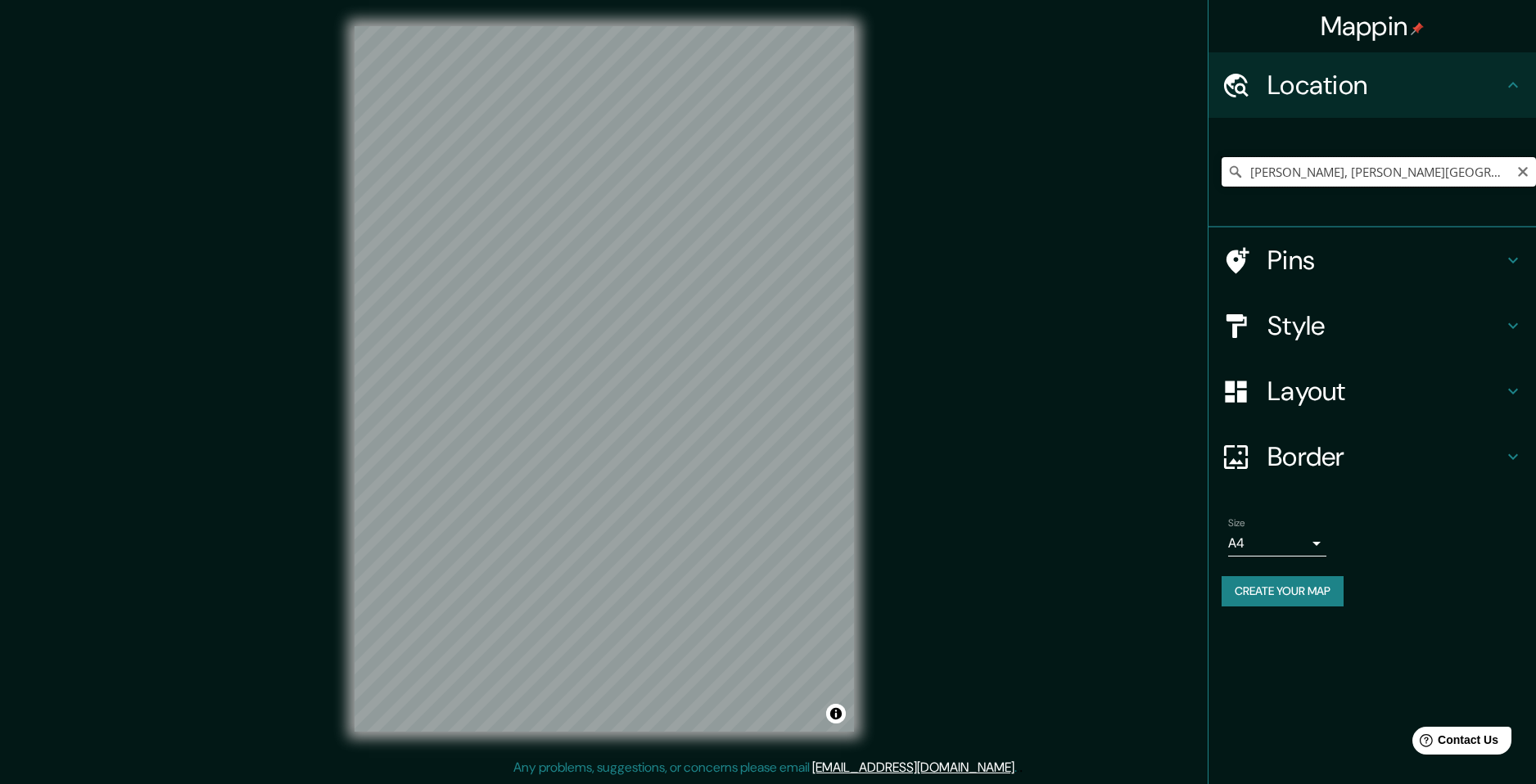
click at [1462, 162] on input "[PERSON_NAME], [PERSON_NAME][GEOGRAPHIC_DATA], [GEOGRAPHIC_DATA]" at bounding box center [1378, 172] width 315 height 30
drag, startPoint x: 1459, startPoint y: 170, endPoint x: 1051, endPoint y: 145, distance: 408.8
click at [1051, 145] on div "Mappin Location [GEOGRAPHIC_DATA], [PERSON_NAME][GEOGRAPHIC_DATA], [GEOGRAPHIC_…" at bounding box center [768, 392] width 1536 height 784
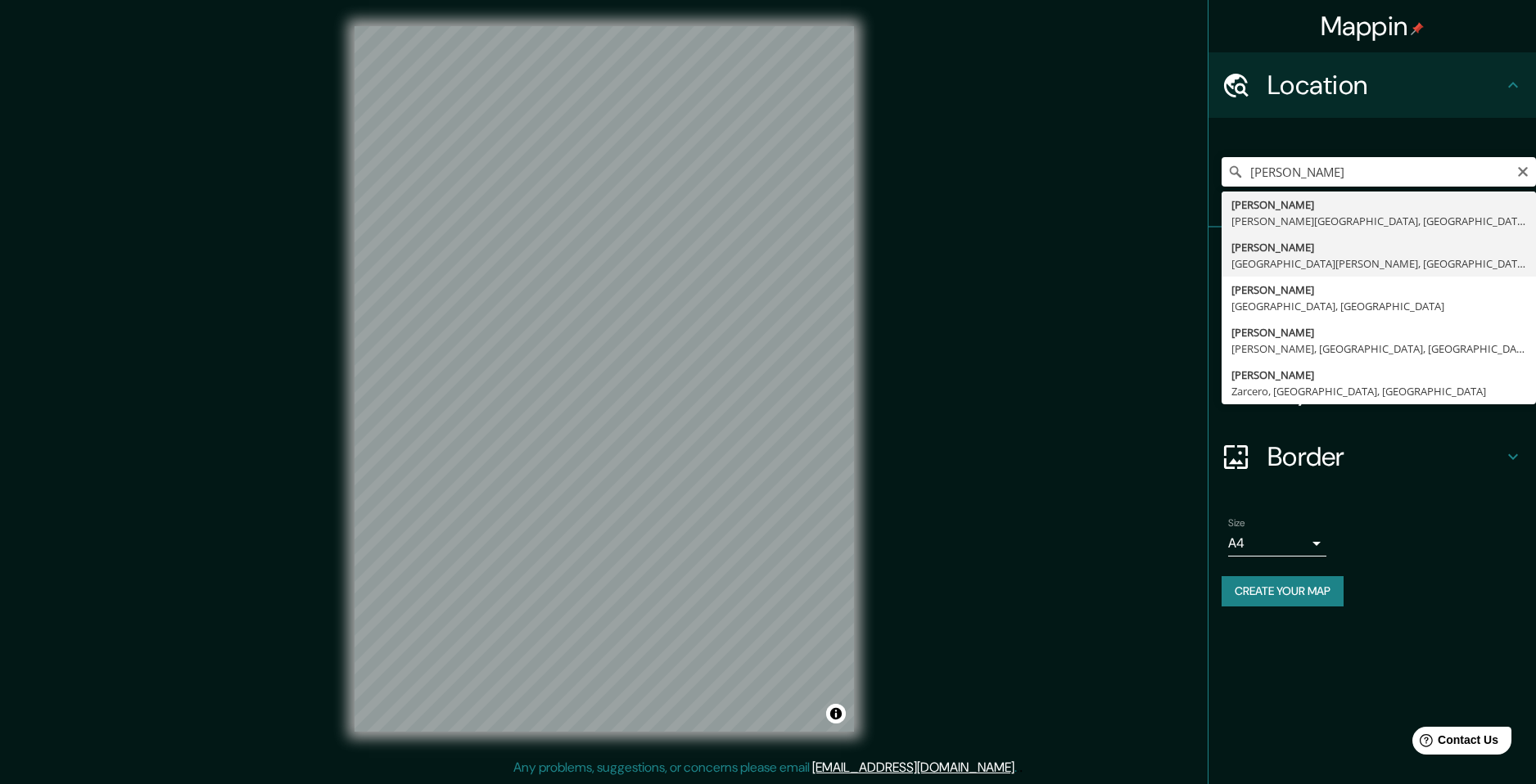
type input "[GEOGRAPHIC_DATA], [GEOGRAPHIC_DATA][PERSON_NAME], [GEOGRAPHIC_DATA]"
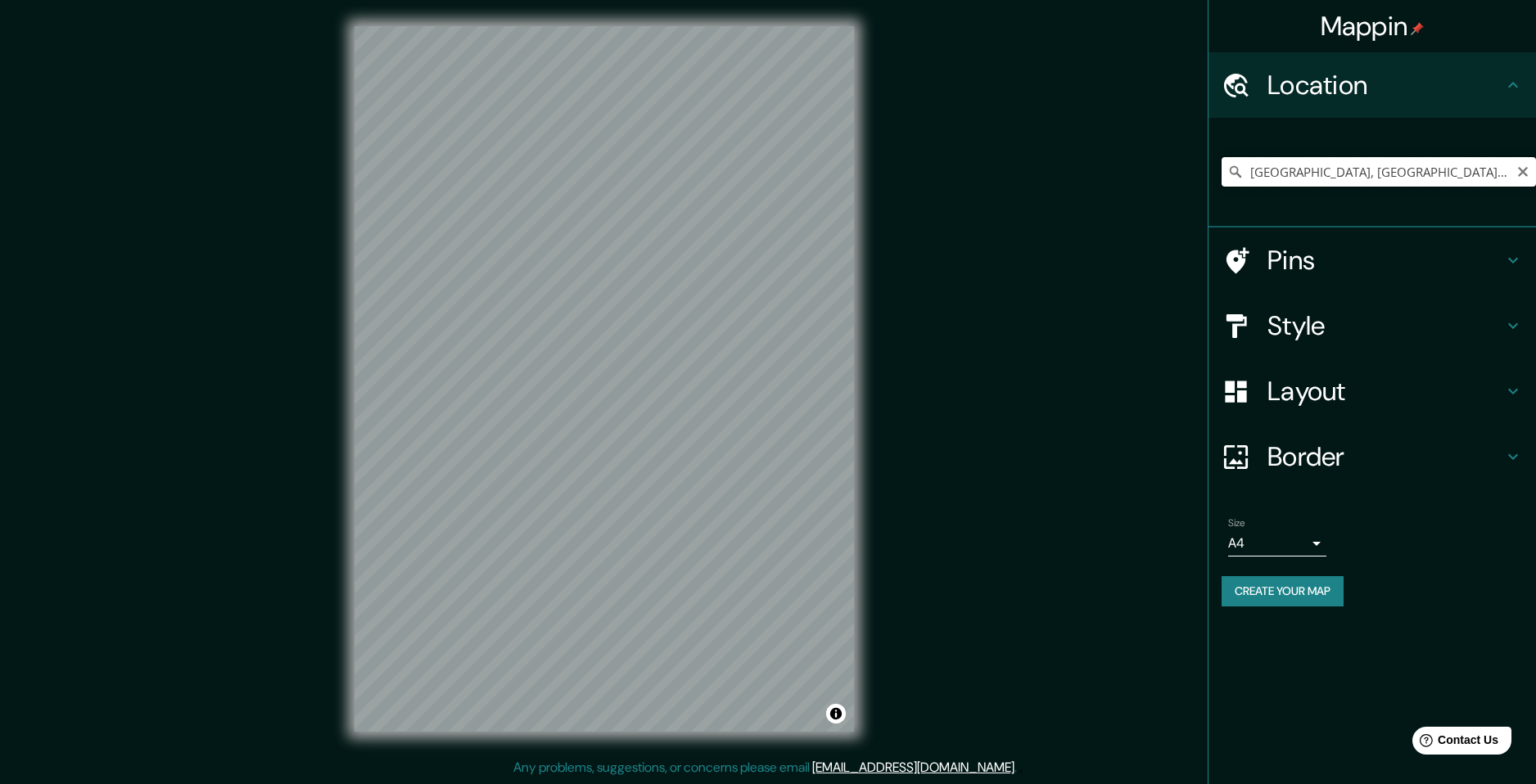
click at [1530, 175] on input "[GEOGRAPHIC_DATA], [GEOGRAPHIC_DATA][PERSON_NAME], [GEOGRAPHIC_DATA]" at bounding box center [1378, 172] width 315 height 30
click at [1514, 166] on input "[GEOGRAPHIC_DATA], [GEOGRAPHIC_DATA][PERSON_NAME], [GEOGRAPHIC_DATA]" at bounding box center [1378, 172] width 315 height 30
click at [1518, 170] on icon "Clear" at bounding box center [1523, 172] width 13 height 13
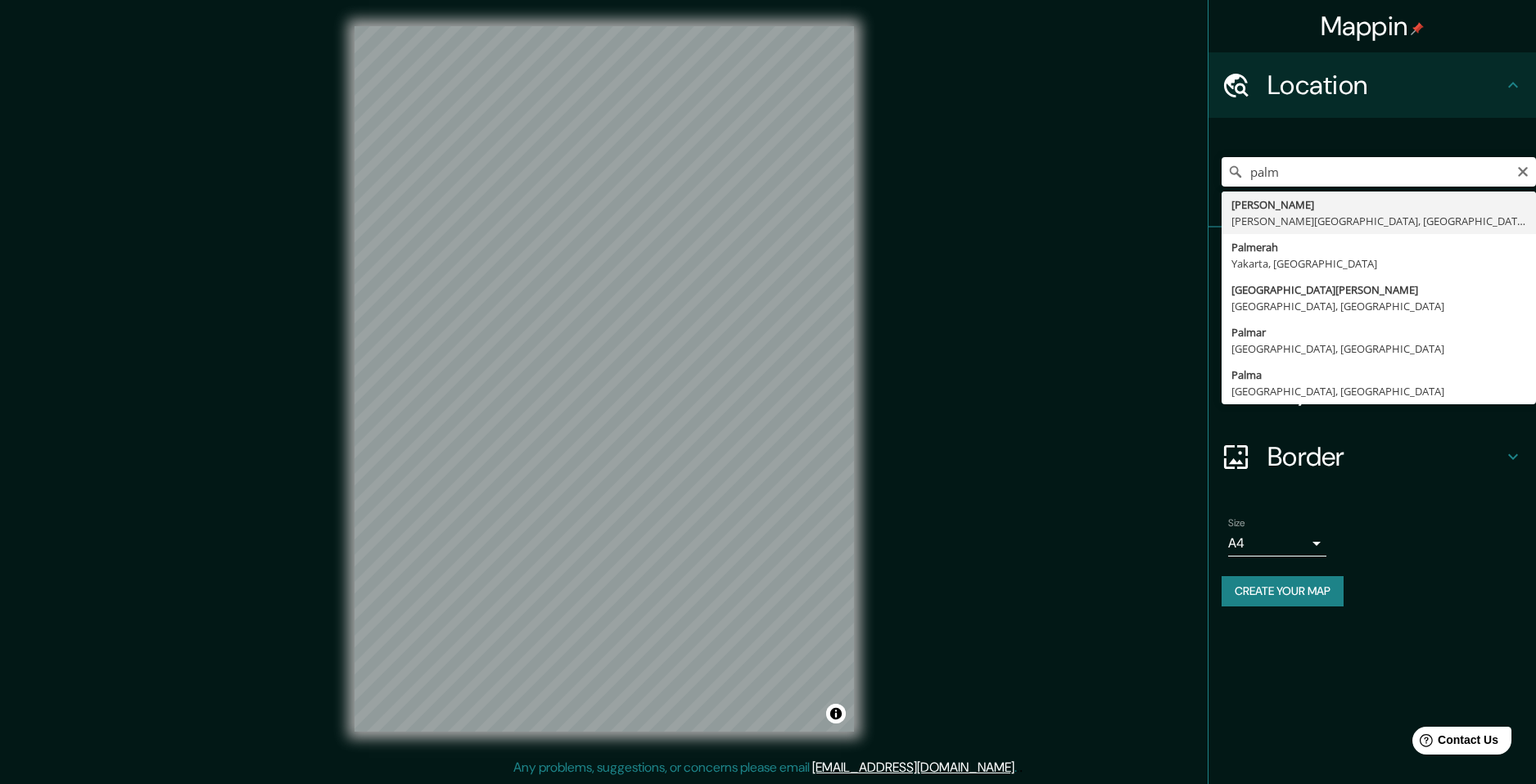
type input "[PERSON_NAME], [PERSON_NAME][GEOGRAPHIC_DATA], [GEOGRAPHIC_DATA]"
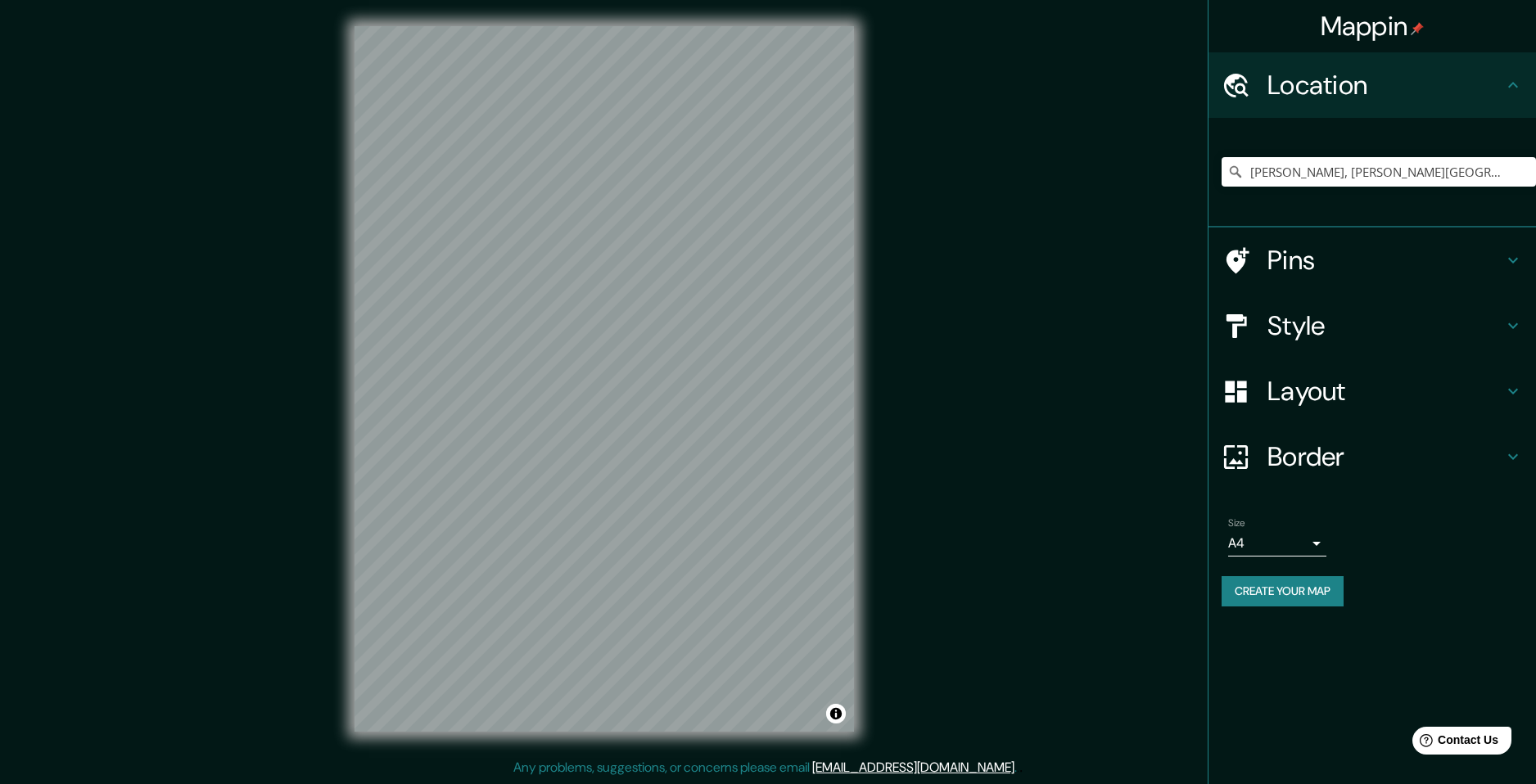
click at [877, 548] on div "© Mapbox © OpenStreetMap Improve this map © Maxar" at bounding box center [604, 379] width 552 height 758
